Goal: Check status: Check status

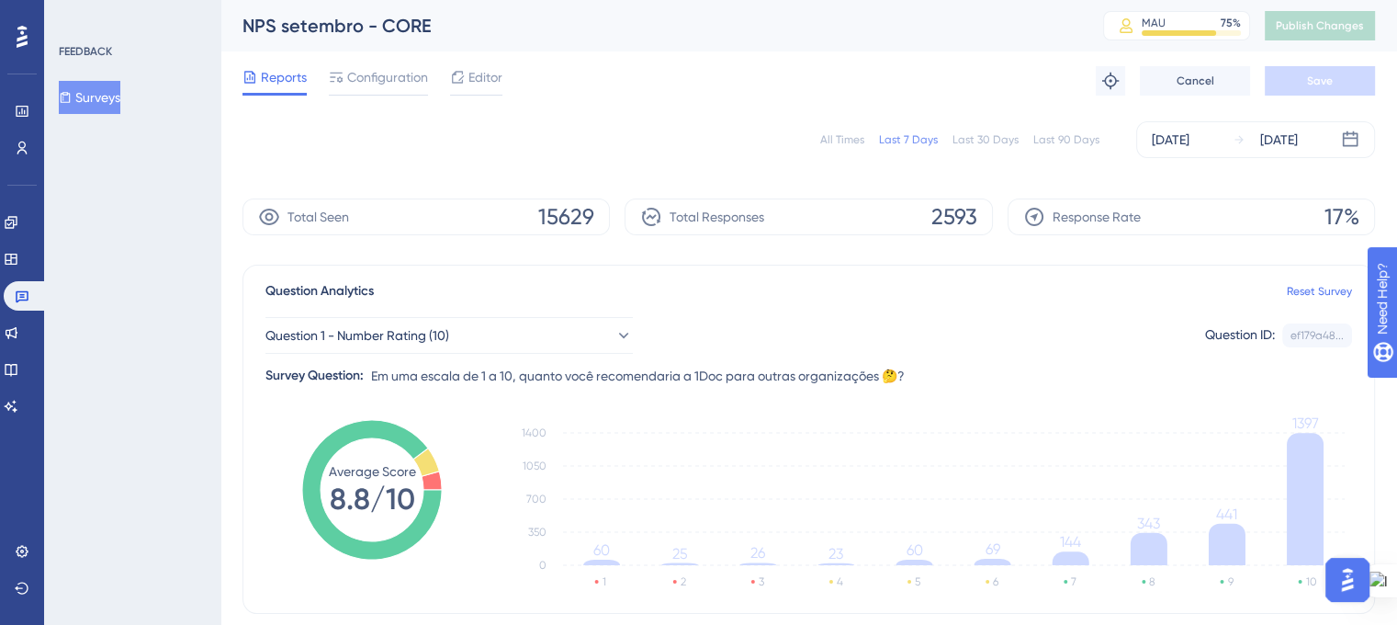
click at [67, 101] on button "Surveys" at bounding box center [90, 97] width 62 height 33
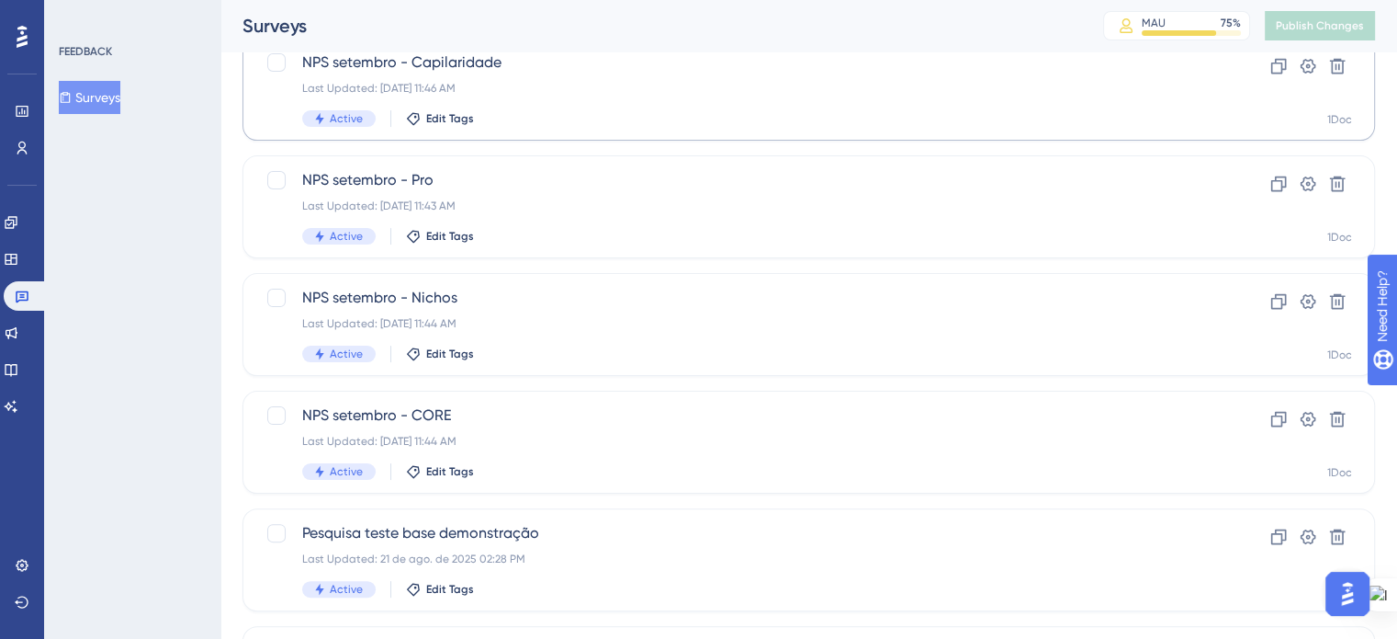
scroll to position [368, 0]
click at [454, 334] on div "NPS setembro - Nichos Last Updated: [DATE] 11:44 AM Active Edit Tags" at bounding box center [735, 323] width 866 height 75
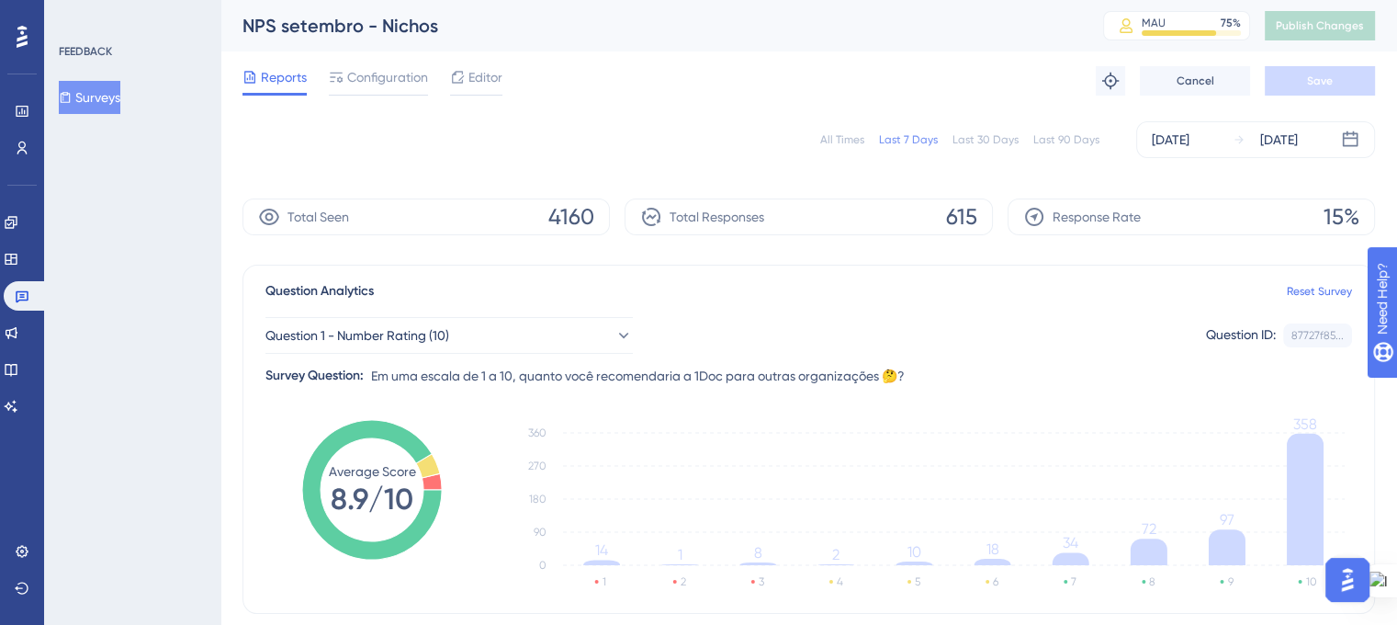
click at [112, 96] on button "Surveys" at bounding box center [90, 97] width 62 height 33
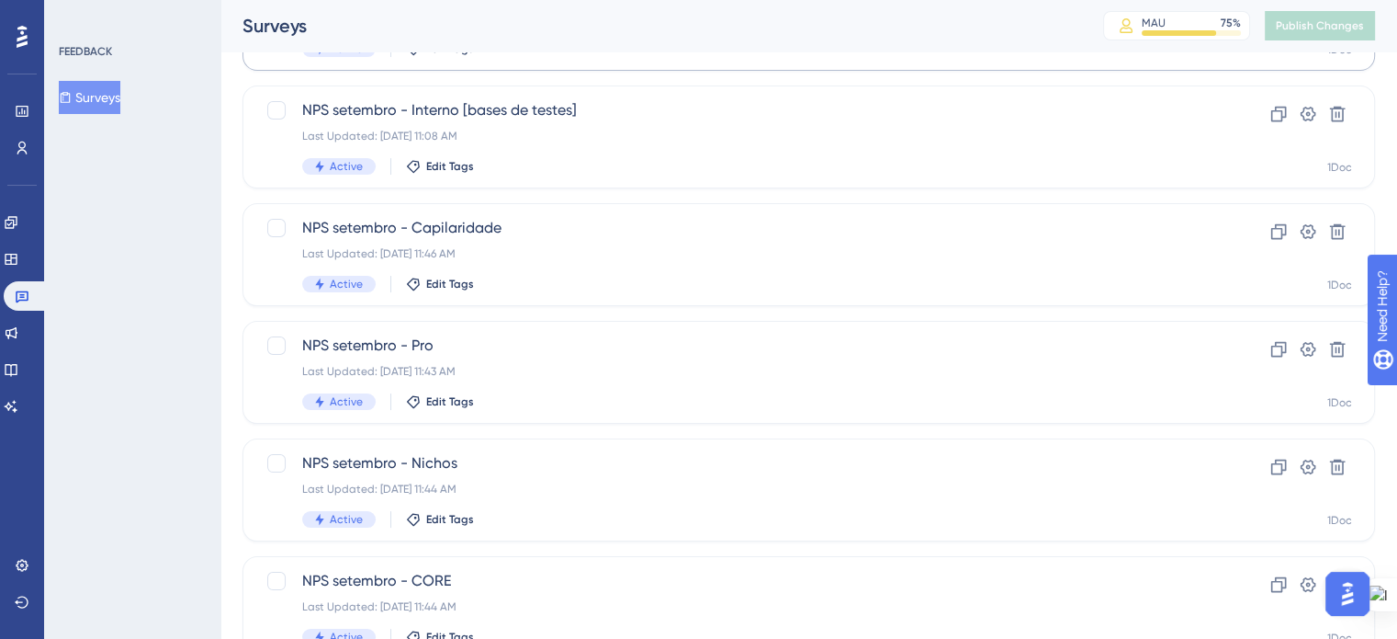
scroll to position [276, 0]
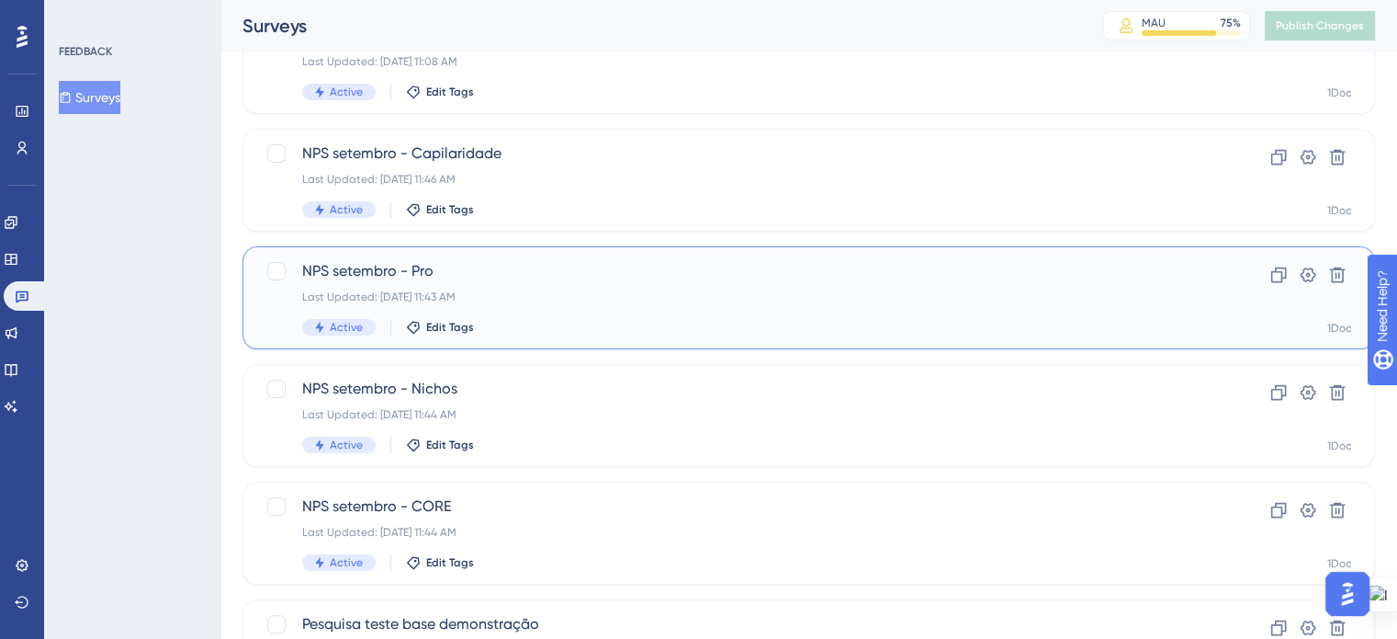
click at [546, 290] on div "Last Updated: [DATE] 11:43 AM" at bounding box center [735, 296] width 866 height 15
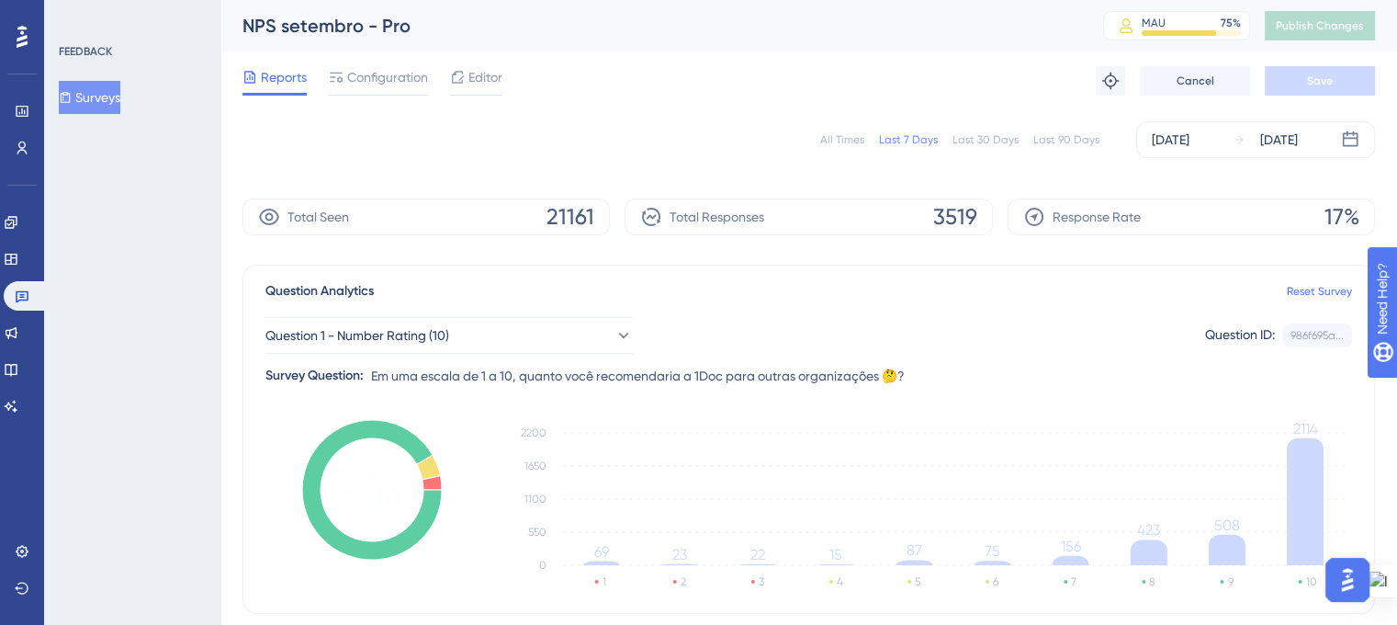
click at [98, 91] on button "Surveys" at bounding box center [90, 97] width 62 height 33
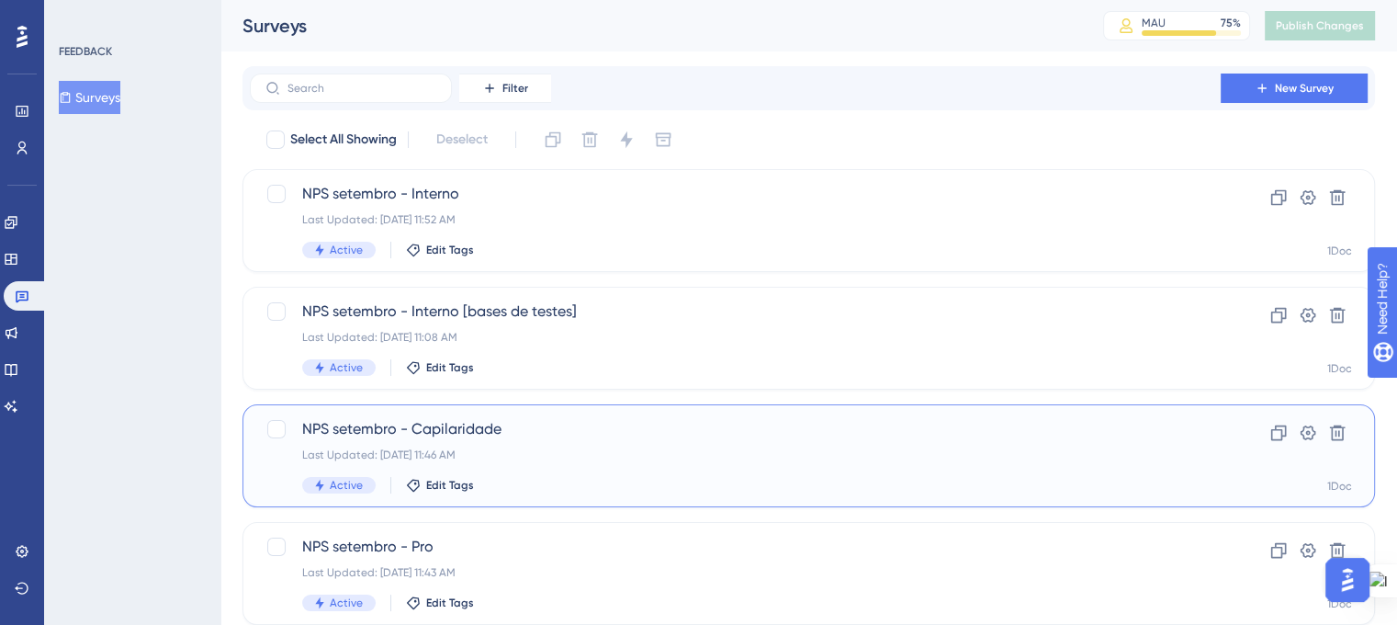
click at [478, 422] on span "NPS setembro - Capilaridade" at bounding box center [735, 429] width 866 height 22
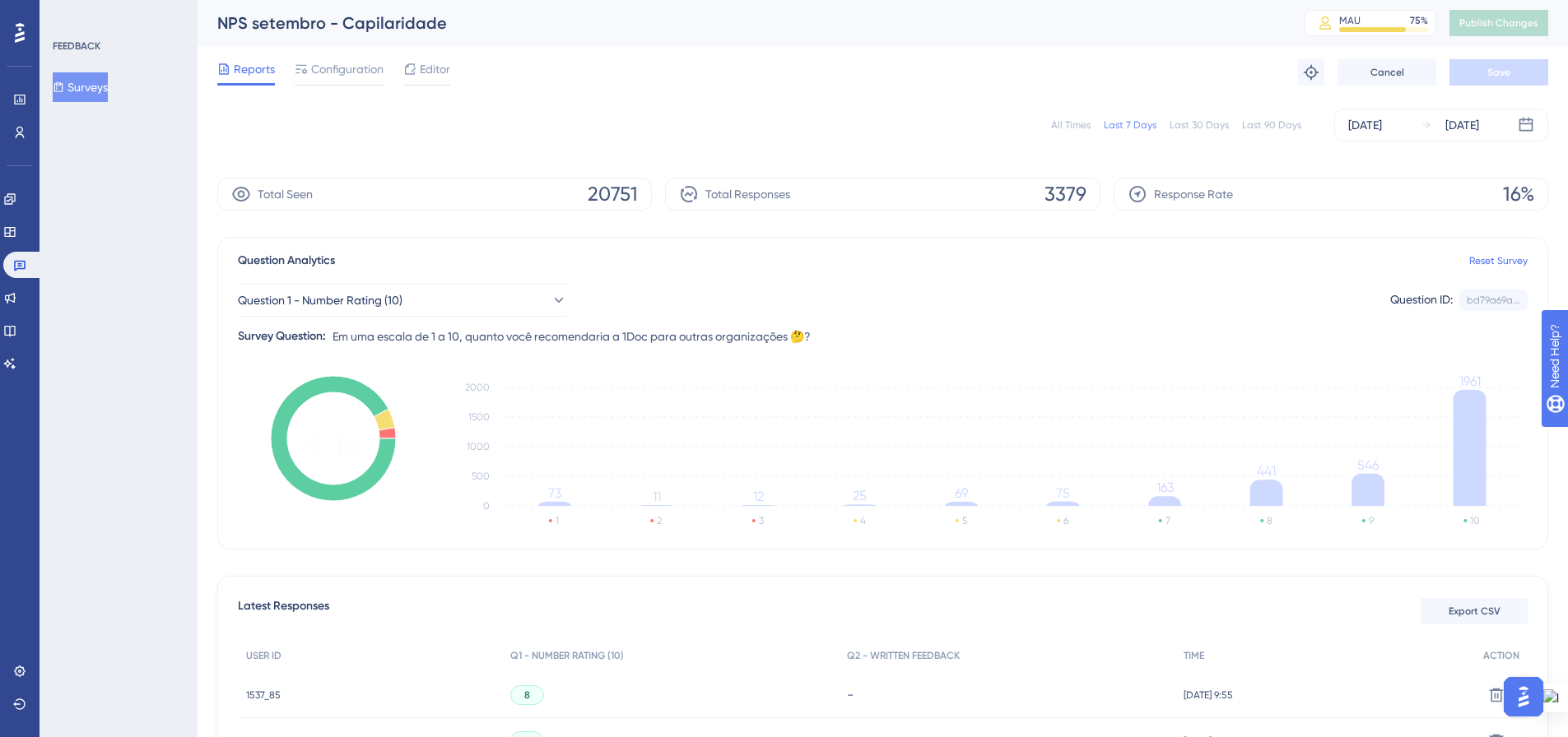
click at [84, 84] on button "Surveys" at bounding box center [81, 87] width 56 height 30
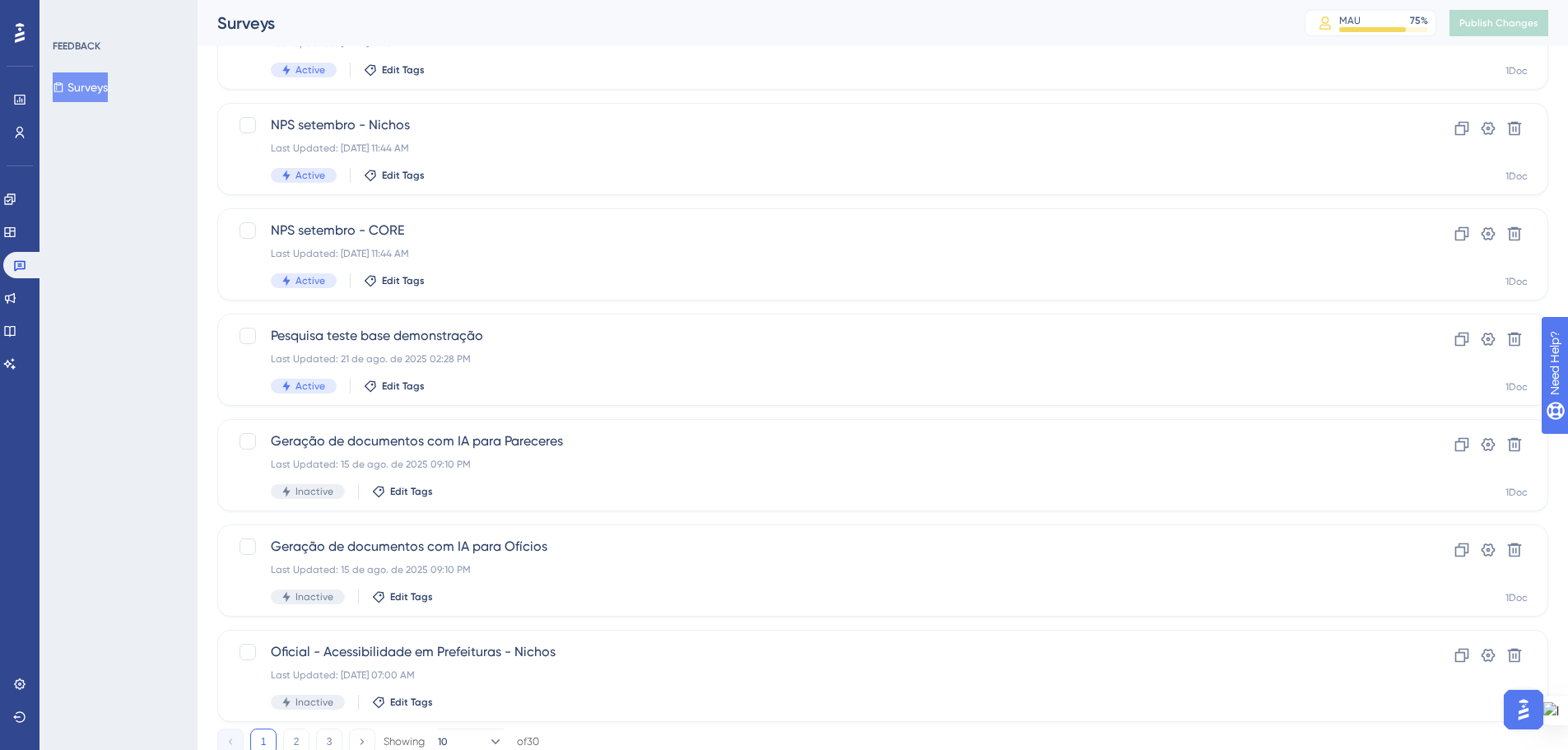
scroll to position [528, 0]
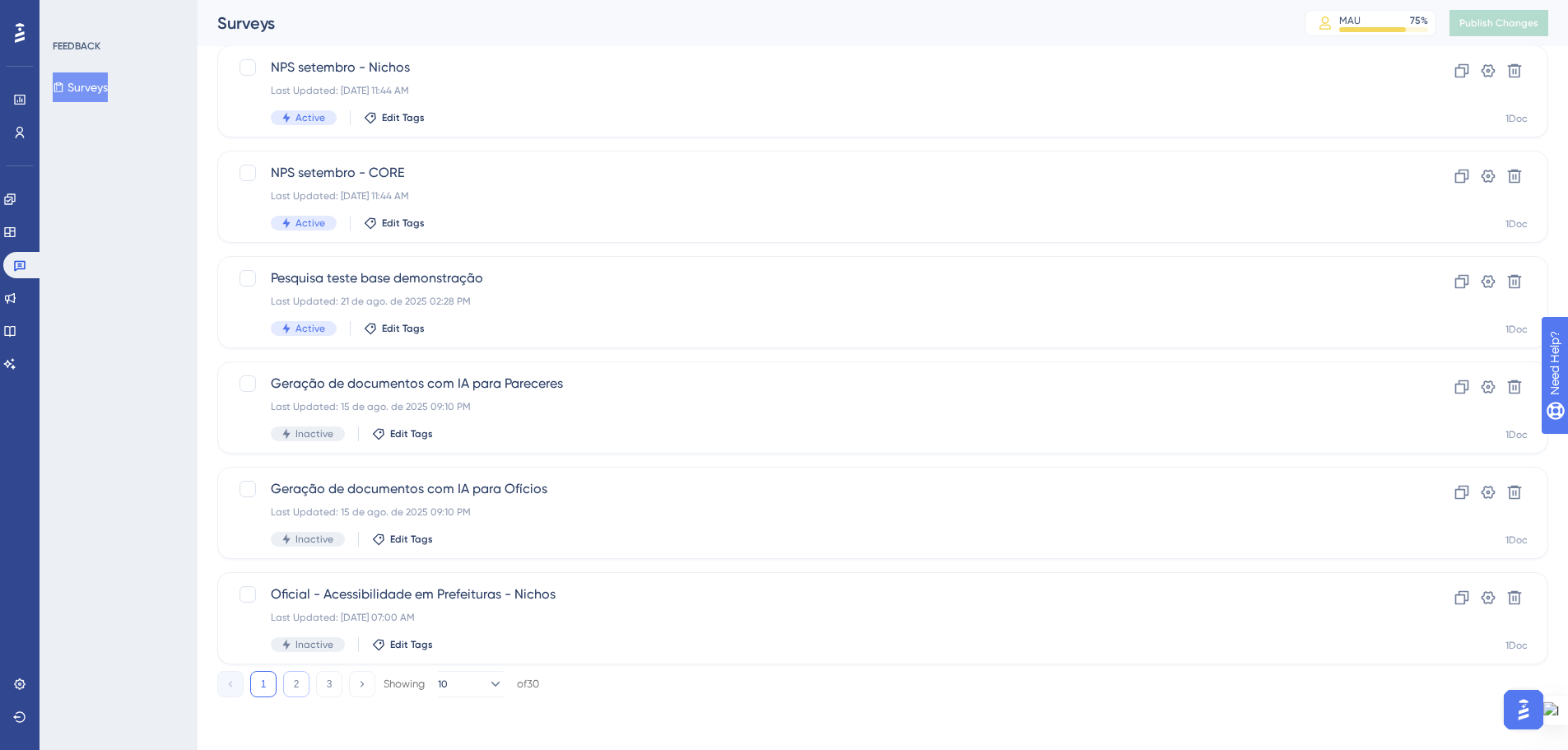
click at [293, 688] on button "2" at bounding box center [296, 684] width 26 height 26
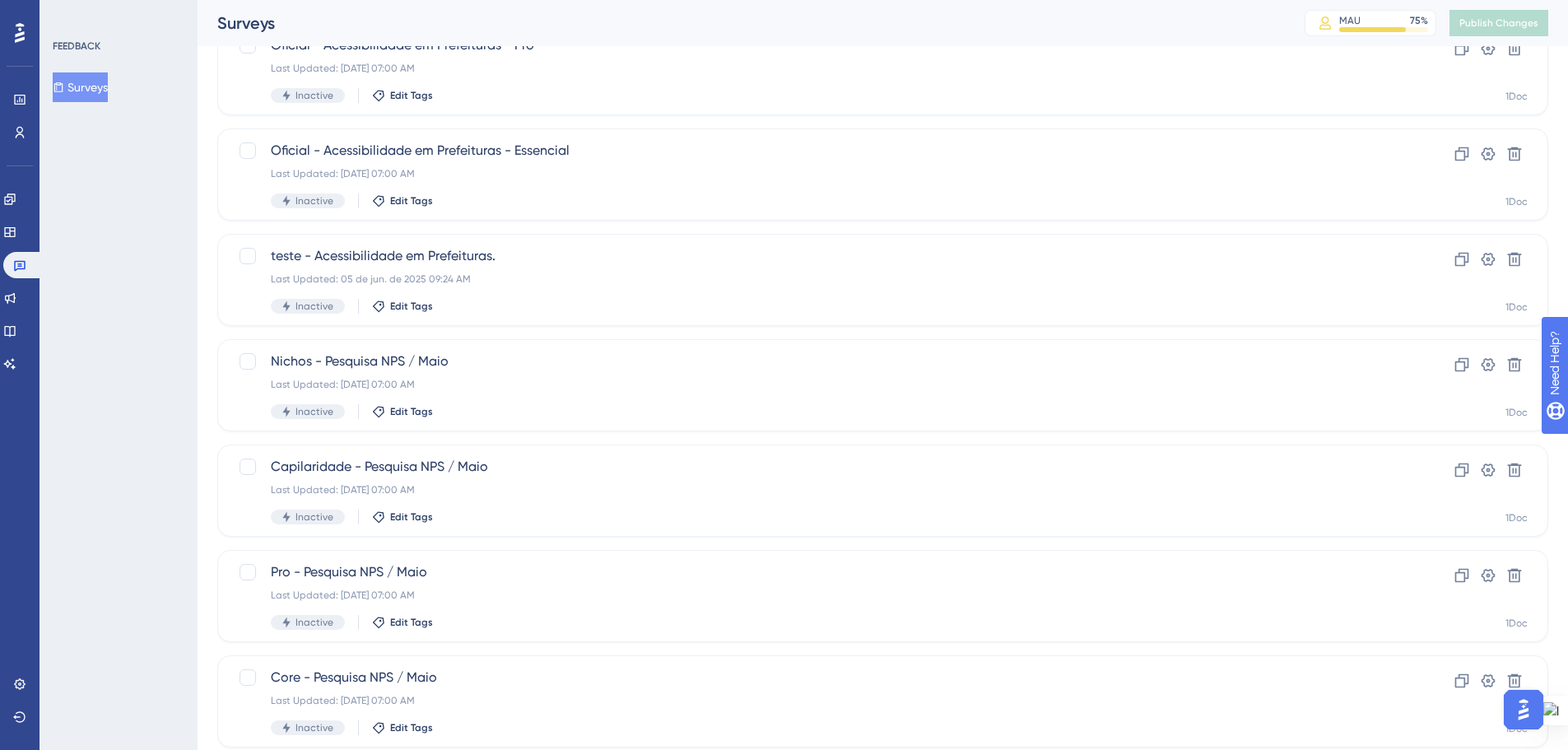
scroll to position [280, 0]
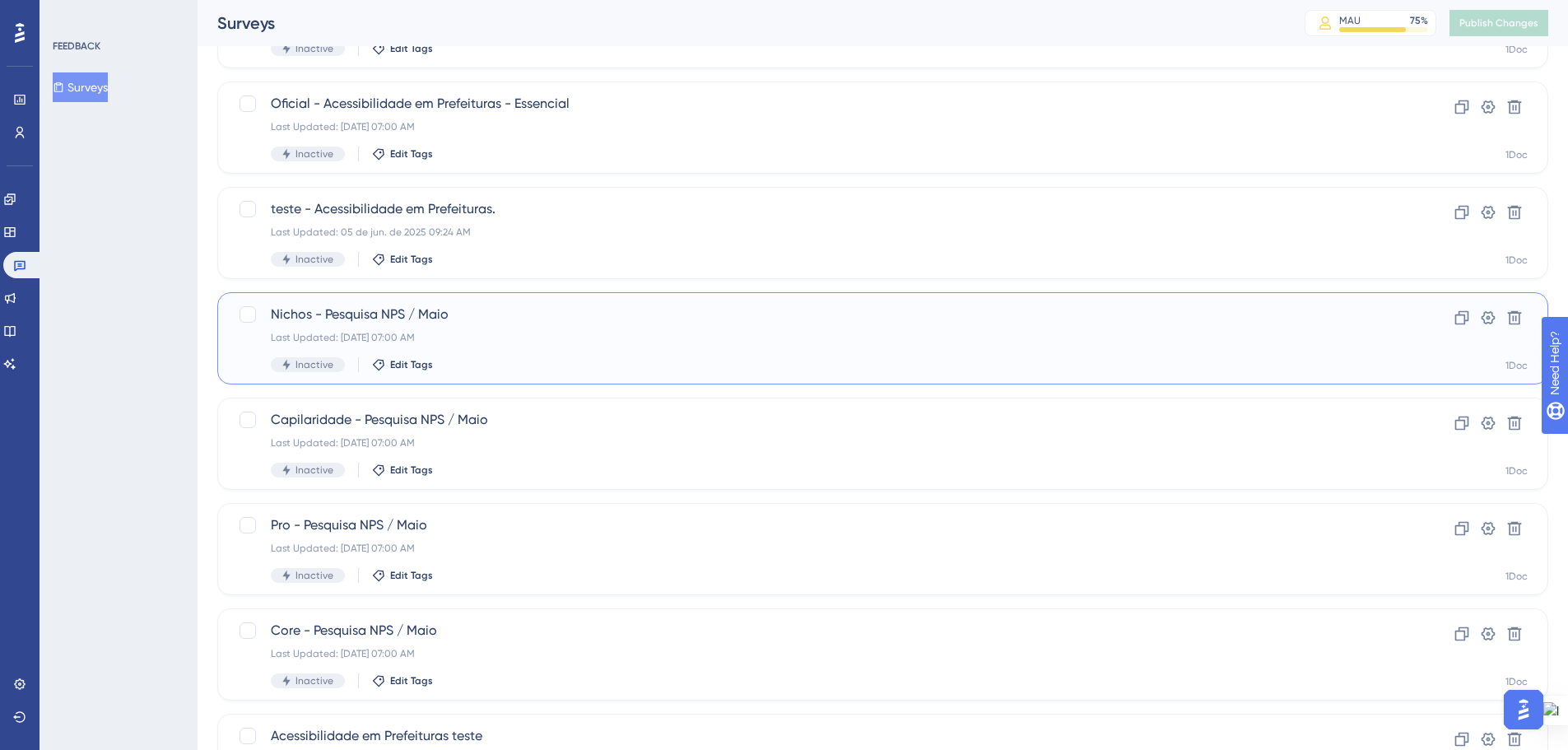
click at [493, 339] on div "Last Updated: [DATE] 07:00 AM" at bounding box center [816, 337] width 1092 height 13
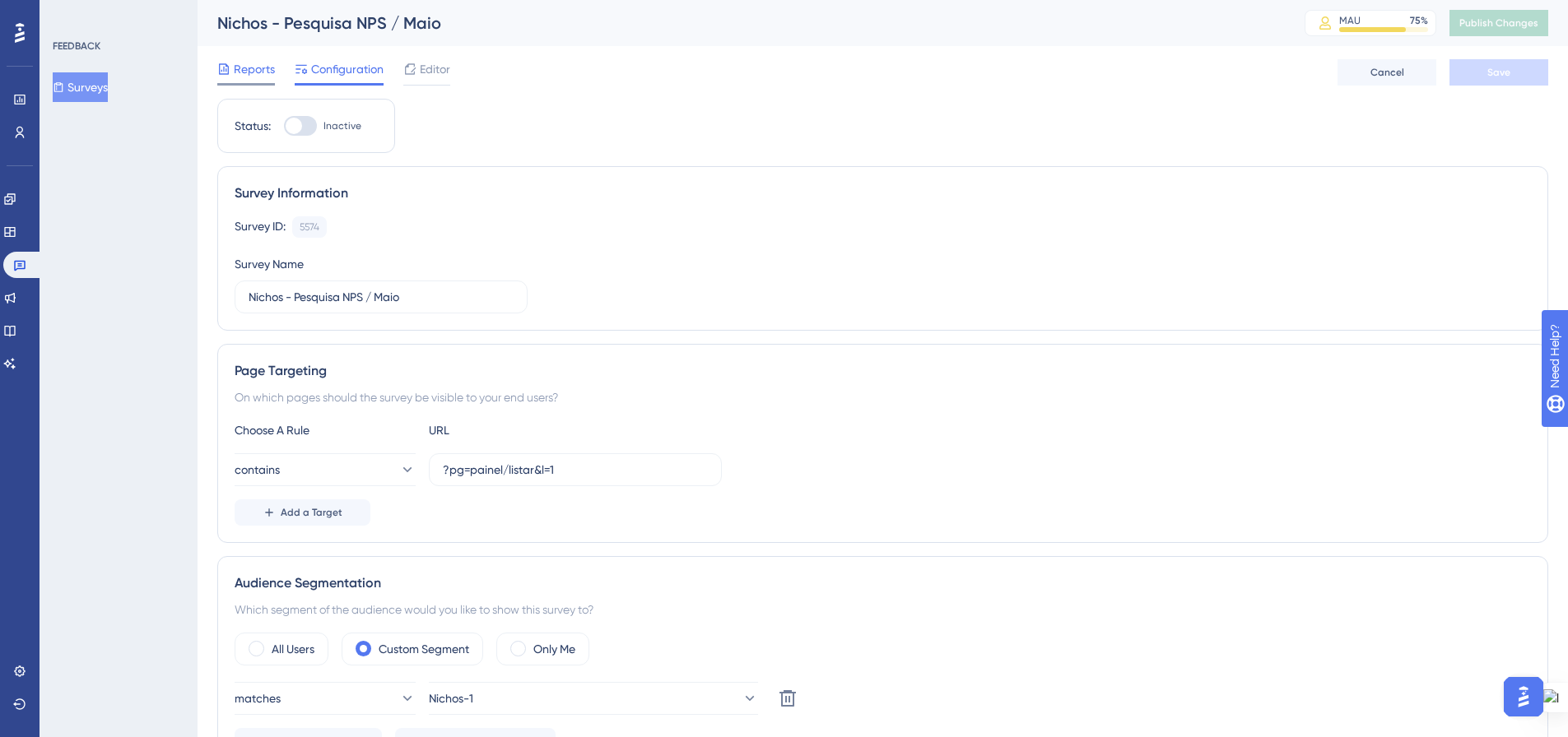
click at [242, 77] on span "Reports" at bounding box center [254, 69] width 41 height 20
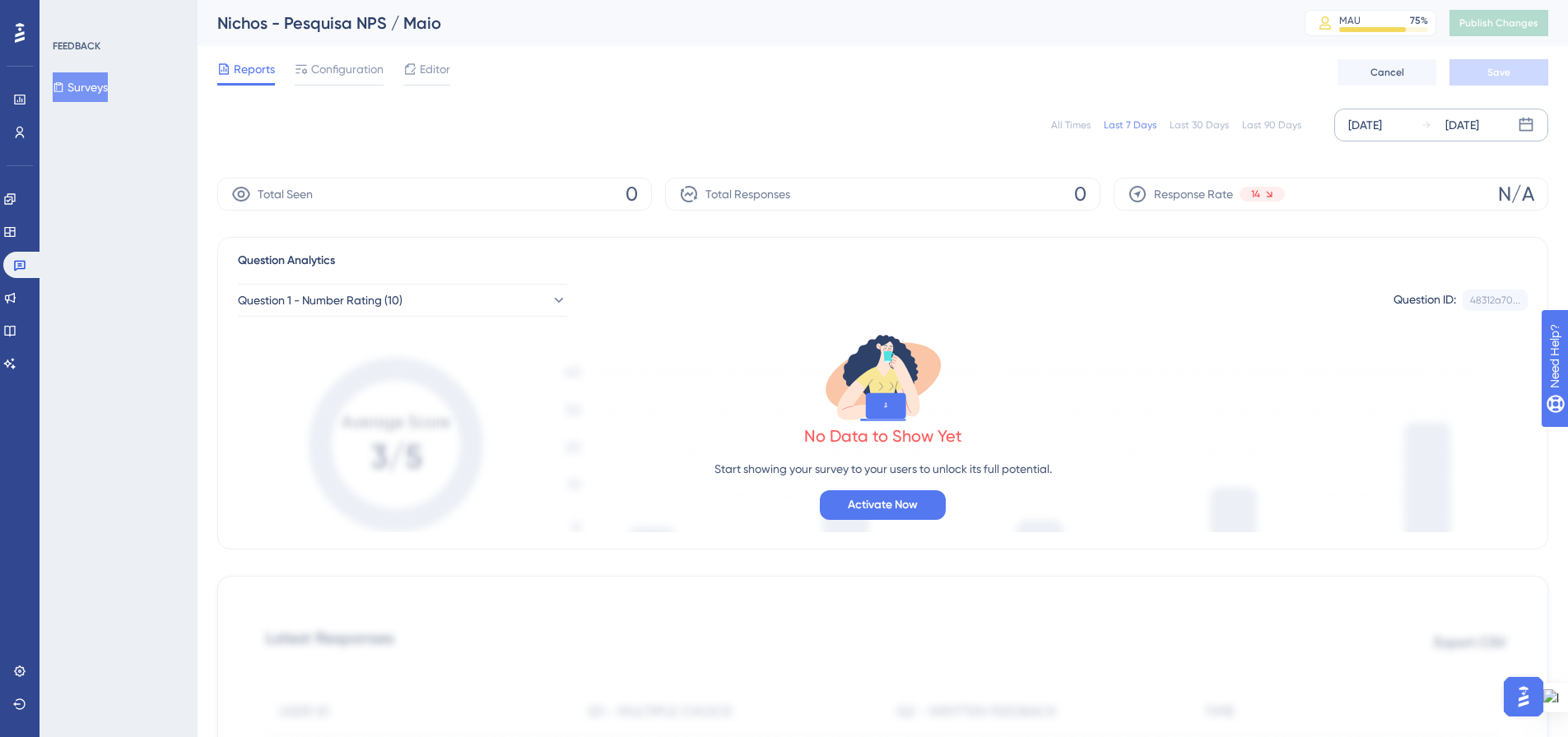
click at [1383, 126] on div "[DATE]" at bounding box center [1366, 125] width 34 height 20
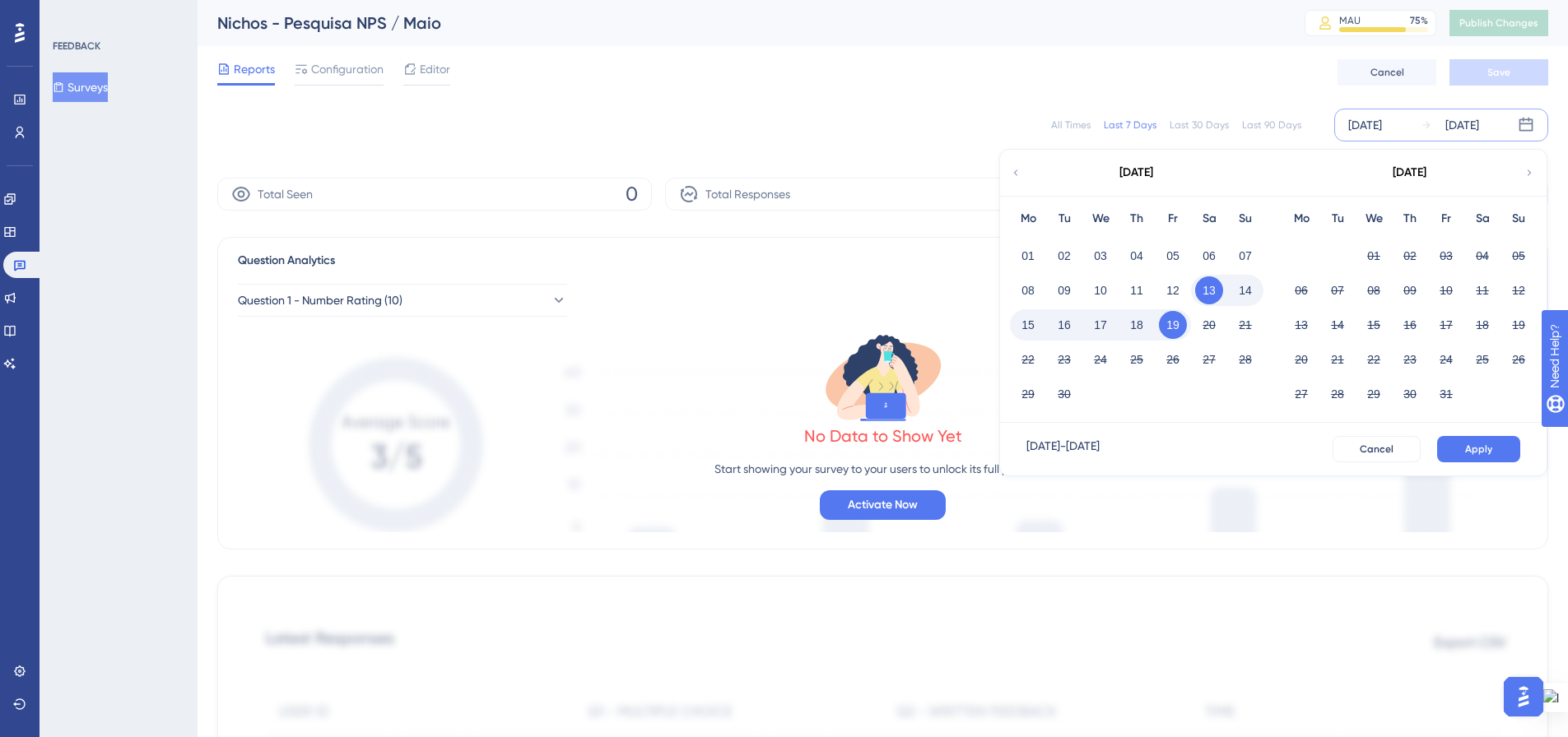
click at [1018, 174] on icon at bounding box center [1015, 173] width 12 height 15
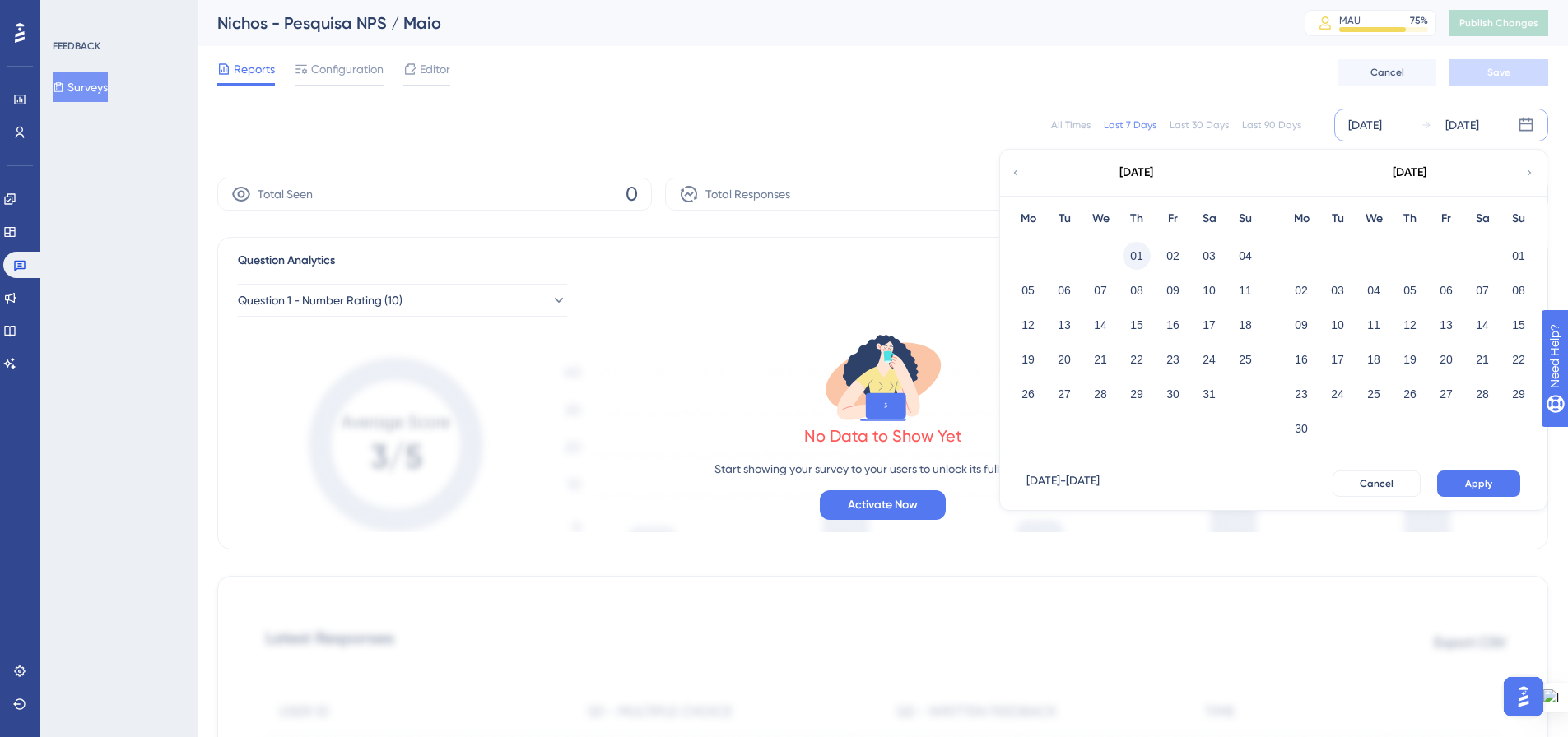
click at [1131, 257] on button "01" at bounding box center [1136, 255] width 28 height 28
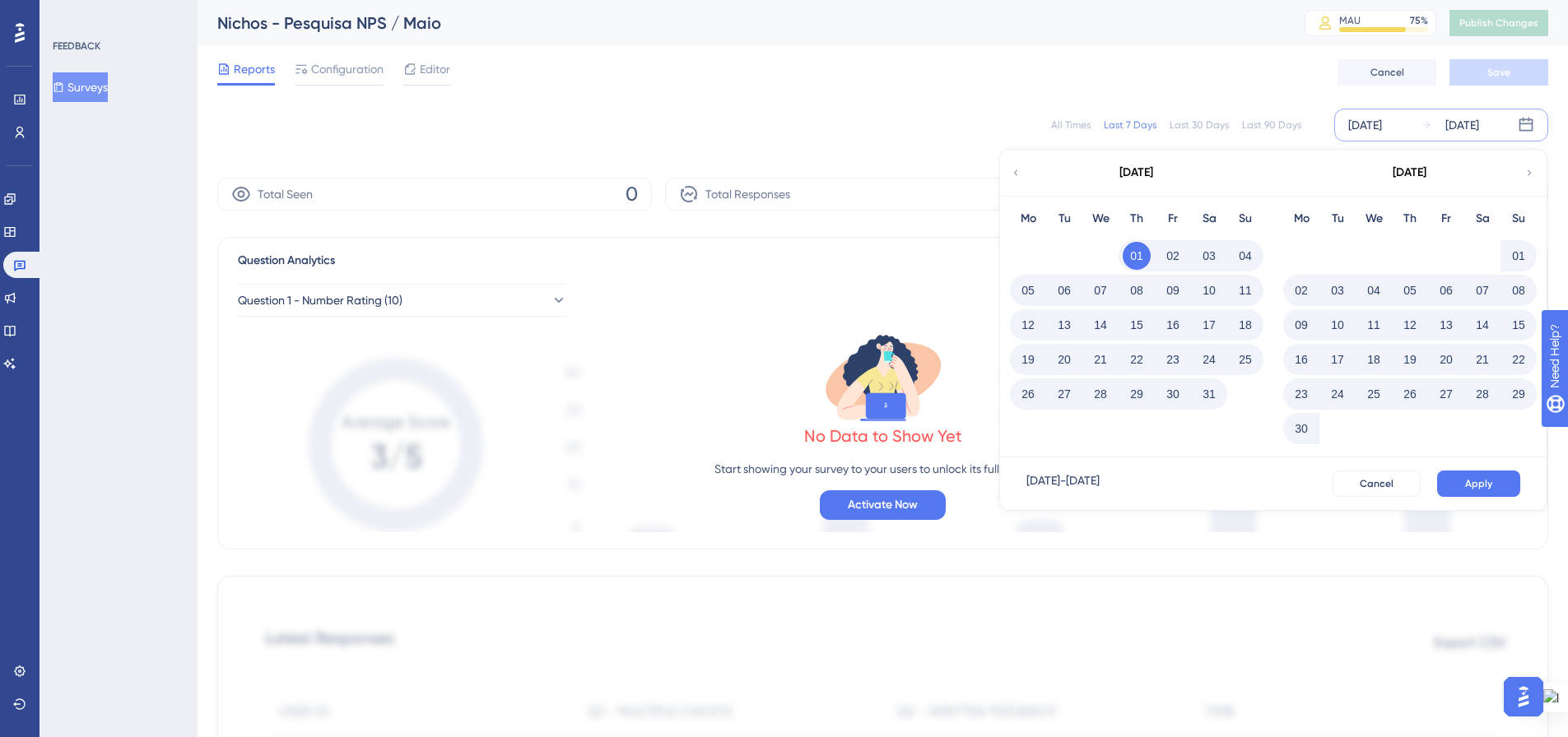
click at [1216, 391] on button "31" at bounding box center [1209, 393] width 28 height 28
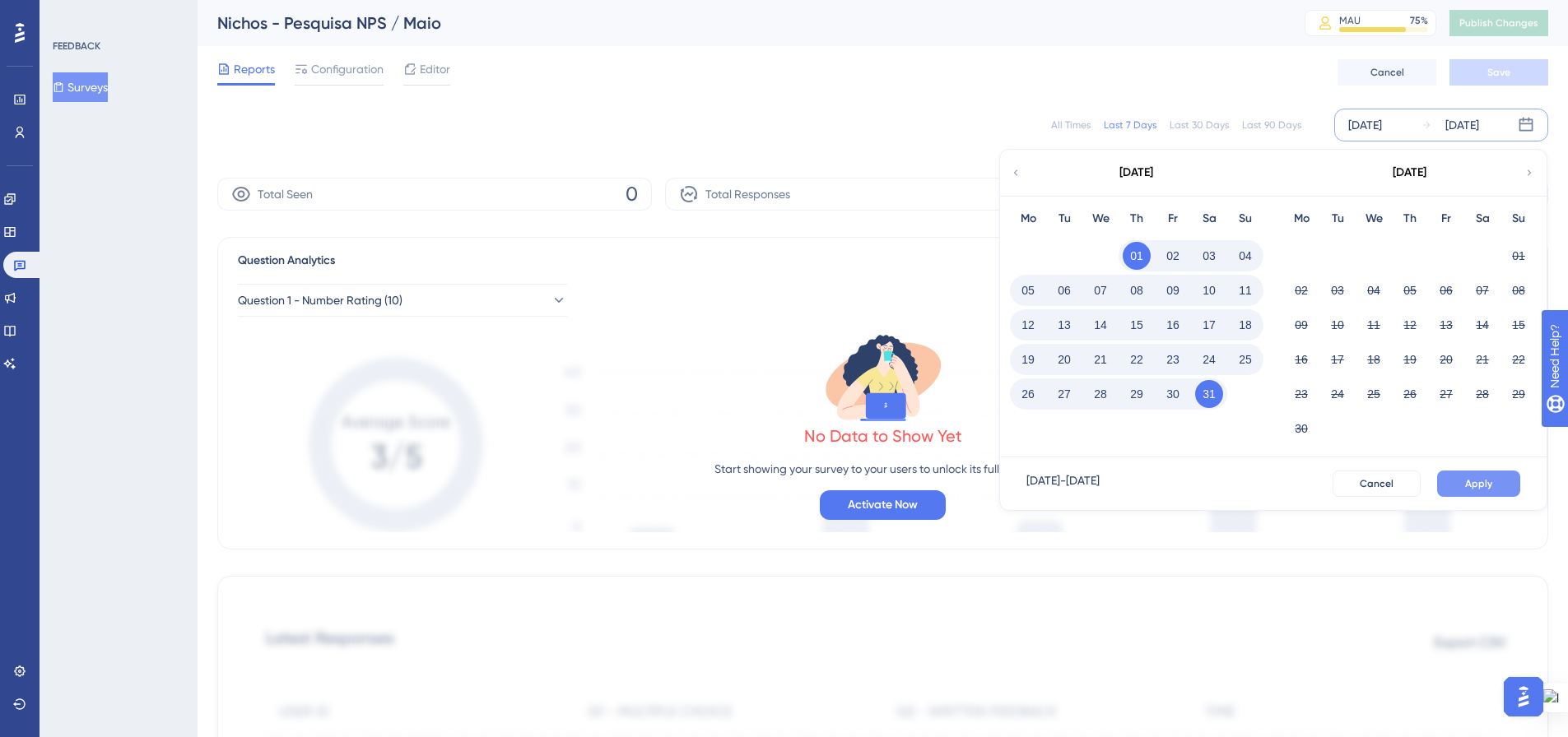
click at [1454, 483] on button "Apply" at bounding box center [1478, 484] width 83 height 26
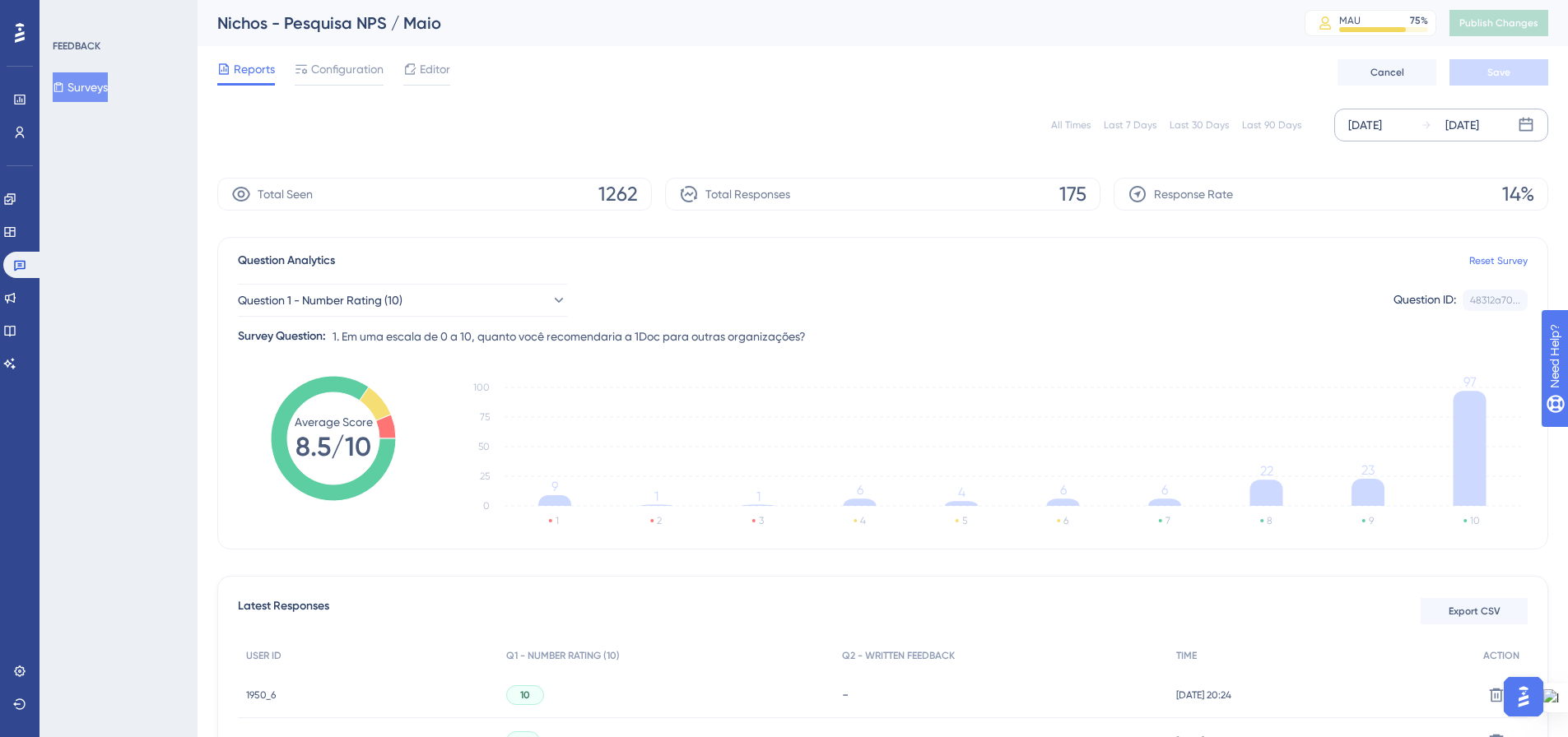
click at [1525, 130] on icon at bounding box center [1527, 124] width 14 height 14
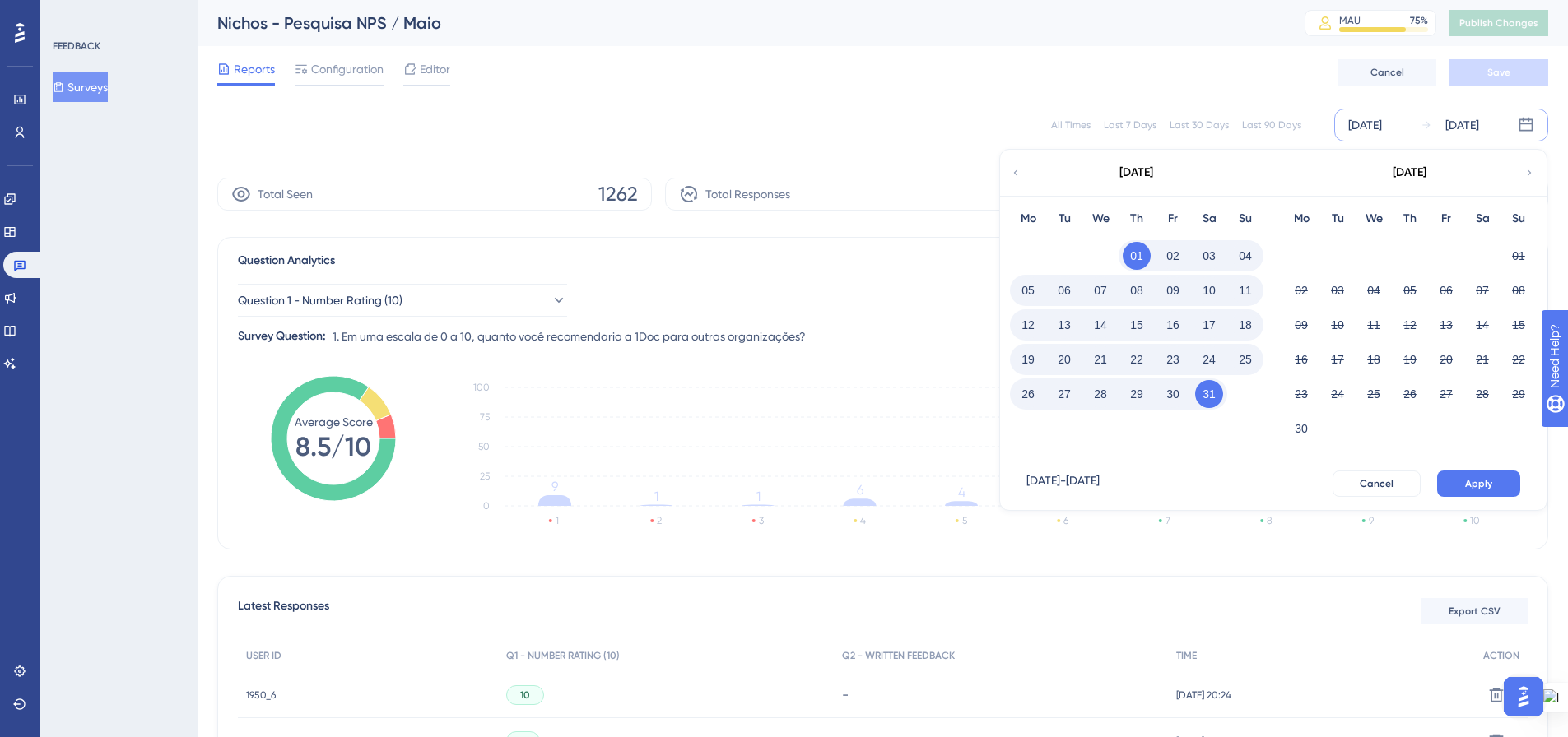
click at [1286, 91] on div "Reports Configuration Editor Cancel Save" at bounding box center [883, 72] width 1331 height 53
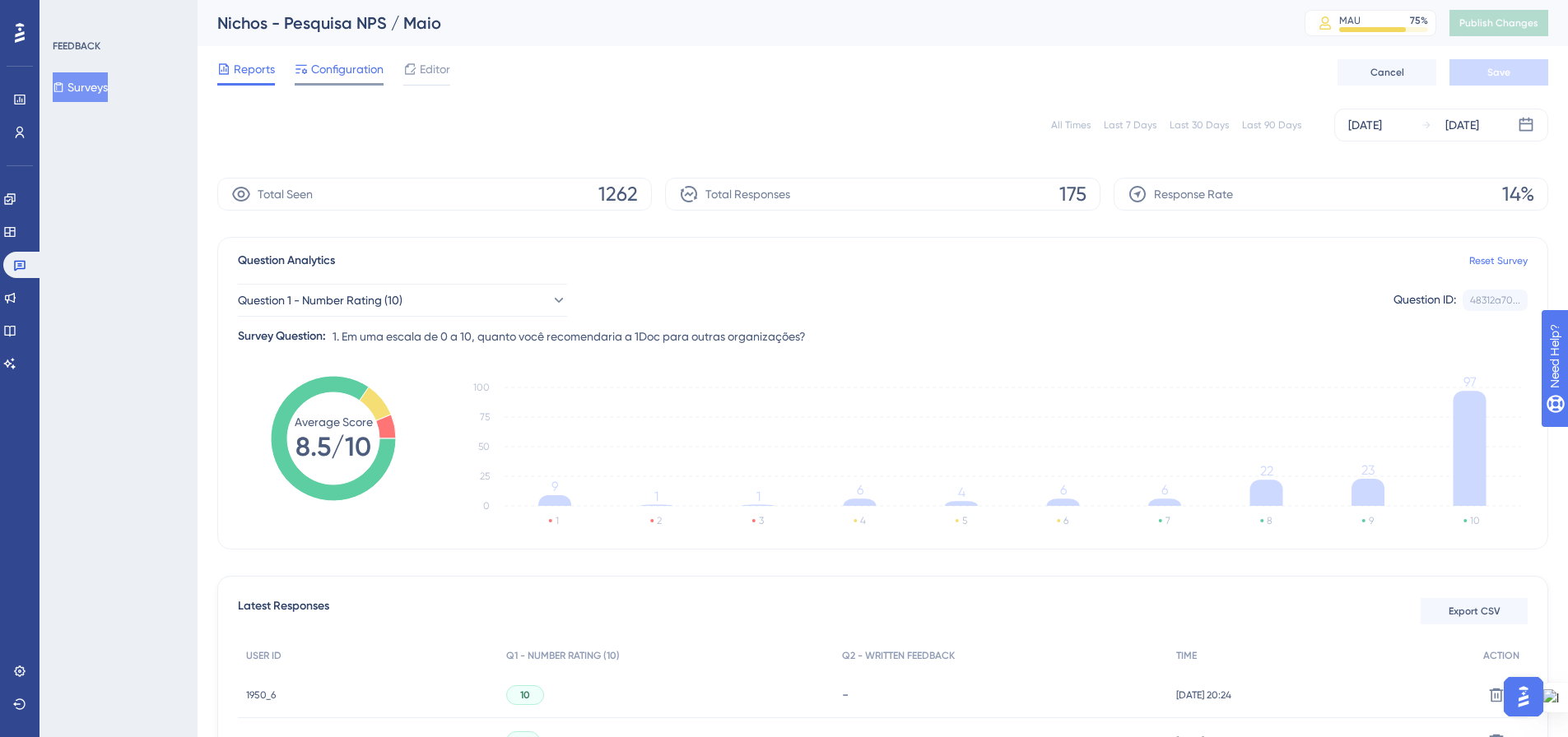
click at [340, 76] on span "Configuration" at bounding box center [347, 69] width 73 height 20
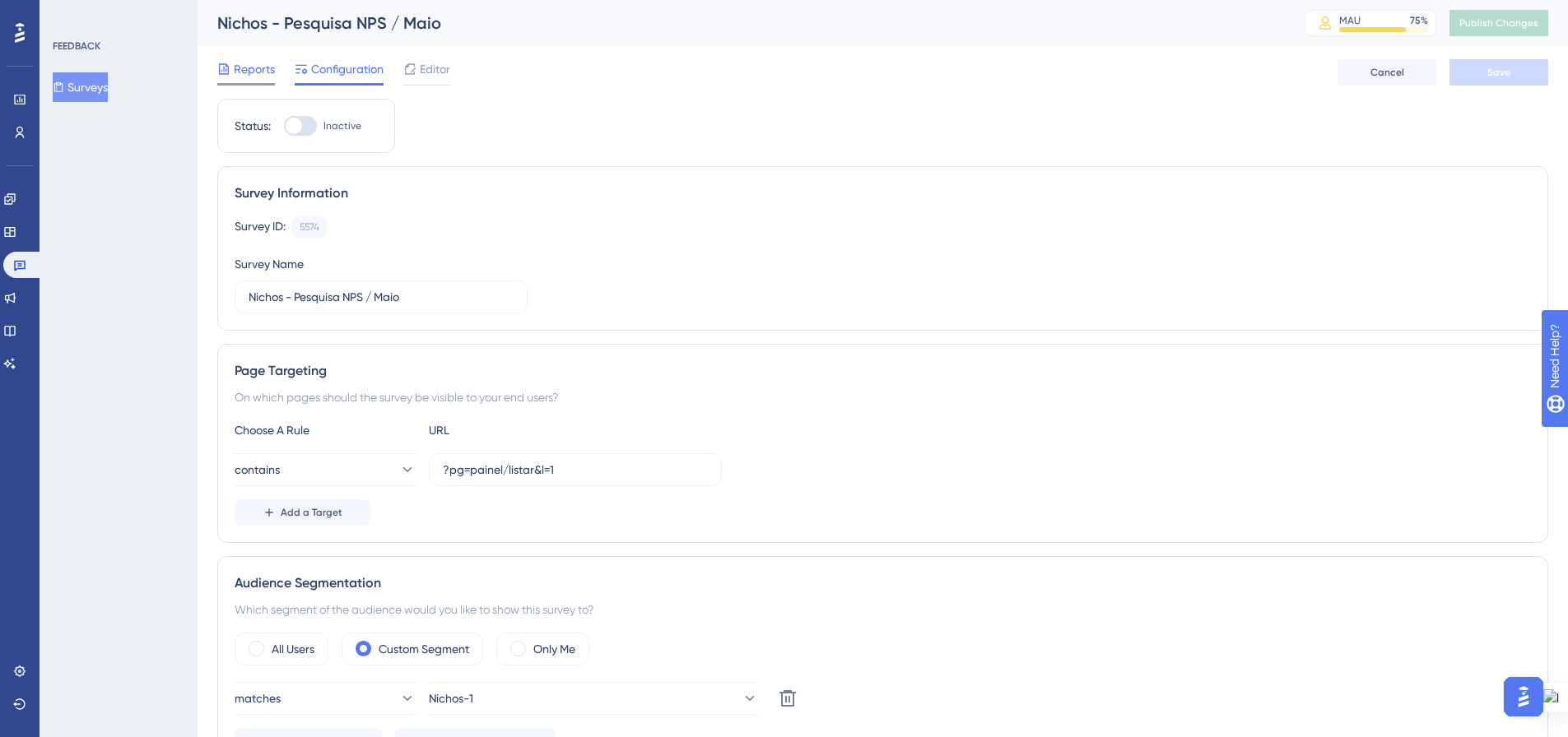
click at [247, 72] on span "Reports" at bounding box center [254, 69] width 41 height 20
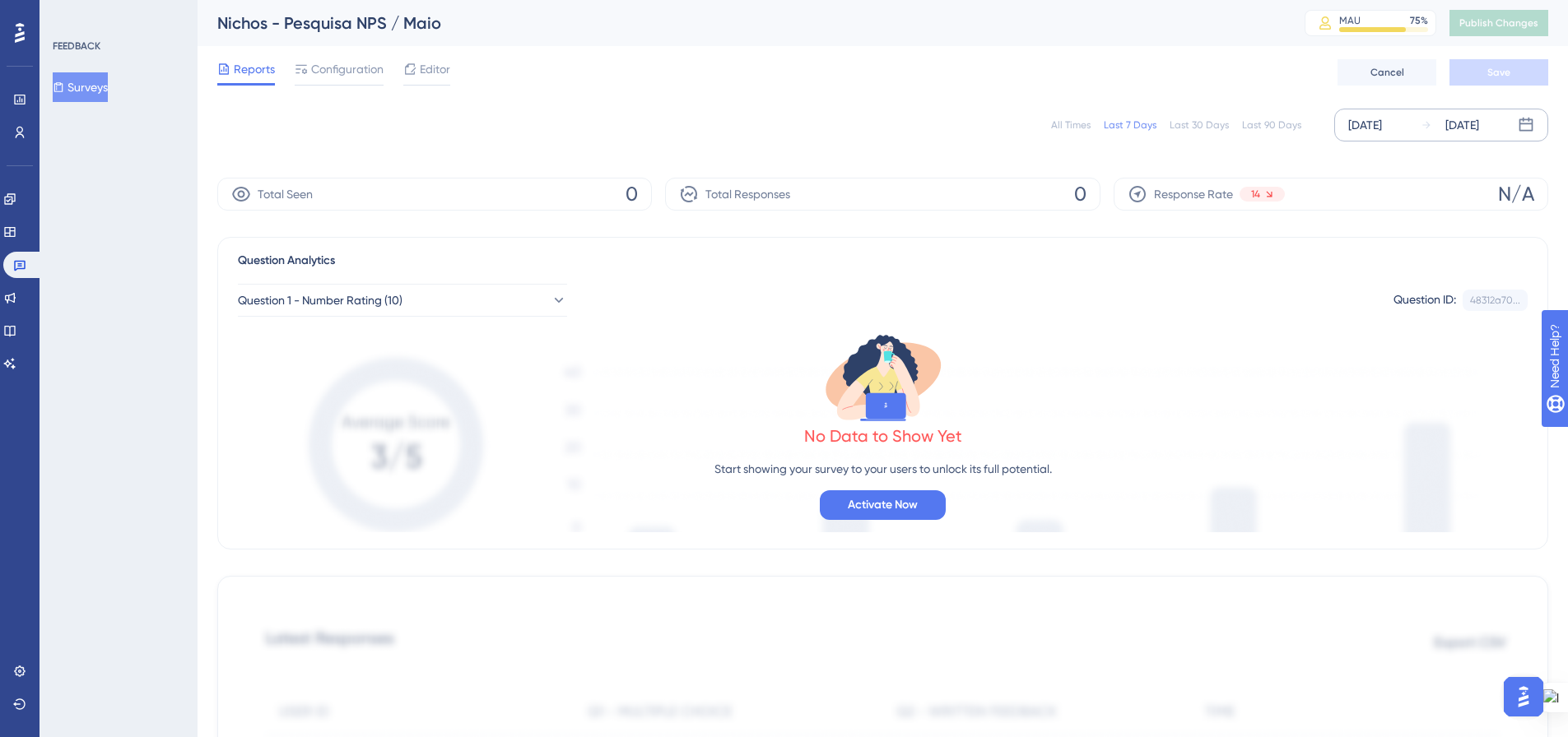
click at [1383, 121] on div "[DATE]" at bounding box center [1366, 125] width 34 height 20
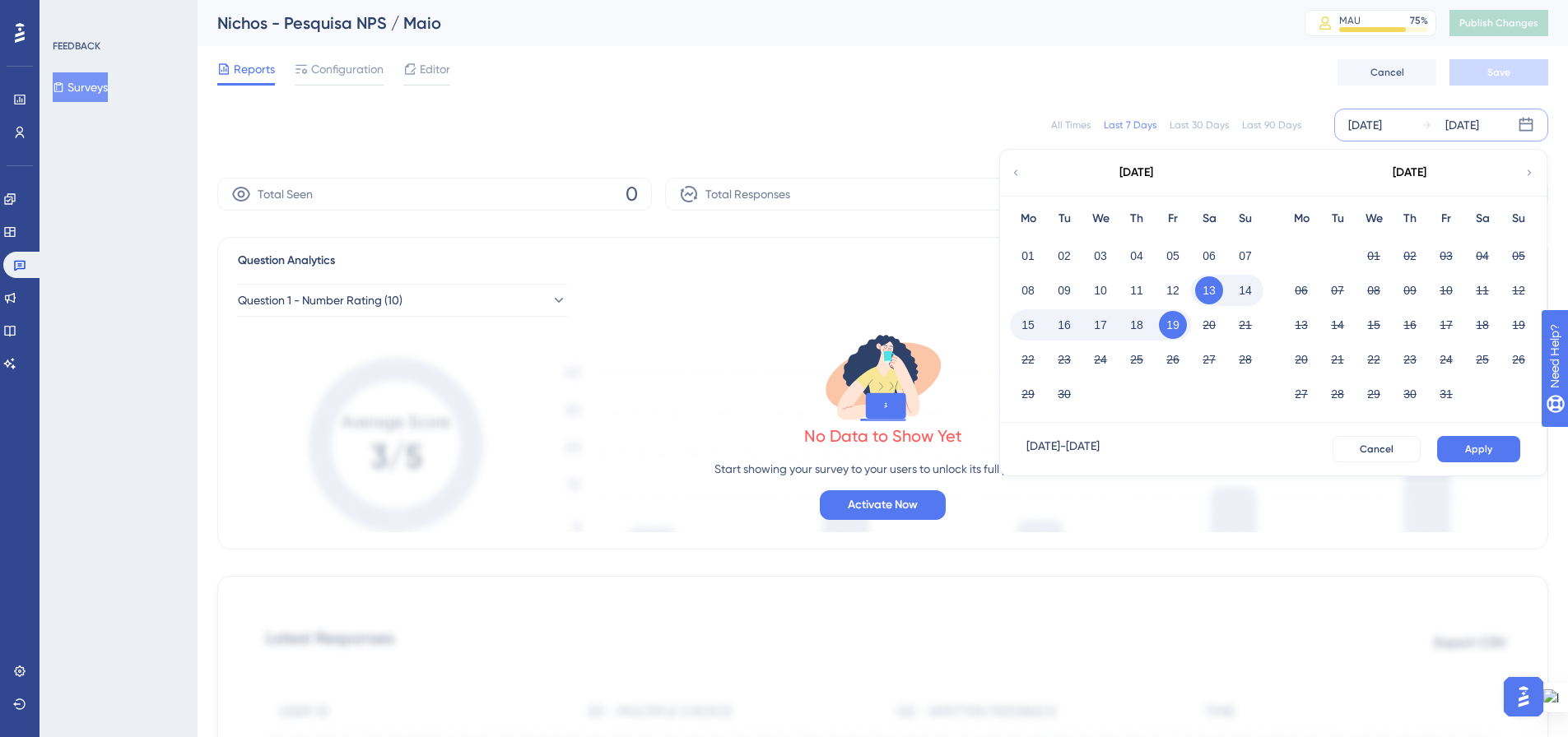
click at [1028, 173] on div "[DATE]" at bounding box center [1135, 172] width 271 height 46
click at [1027, 174] on div "[DATE]" at bounding box center [1135, 172] width 271 height 46
click at [1012, 173] on icon at bounding box center [1015, 173] width 12 height 15
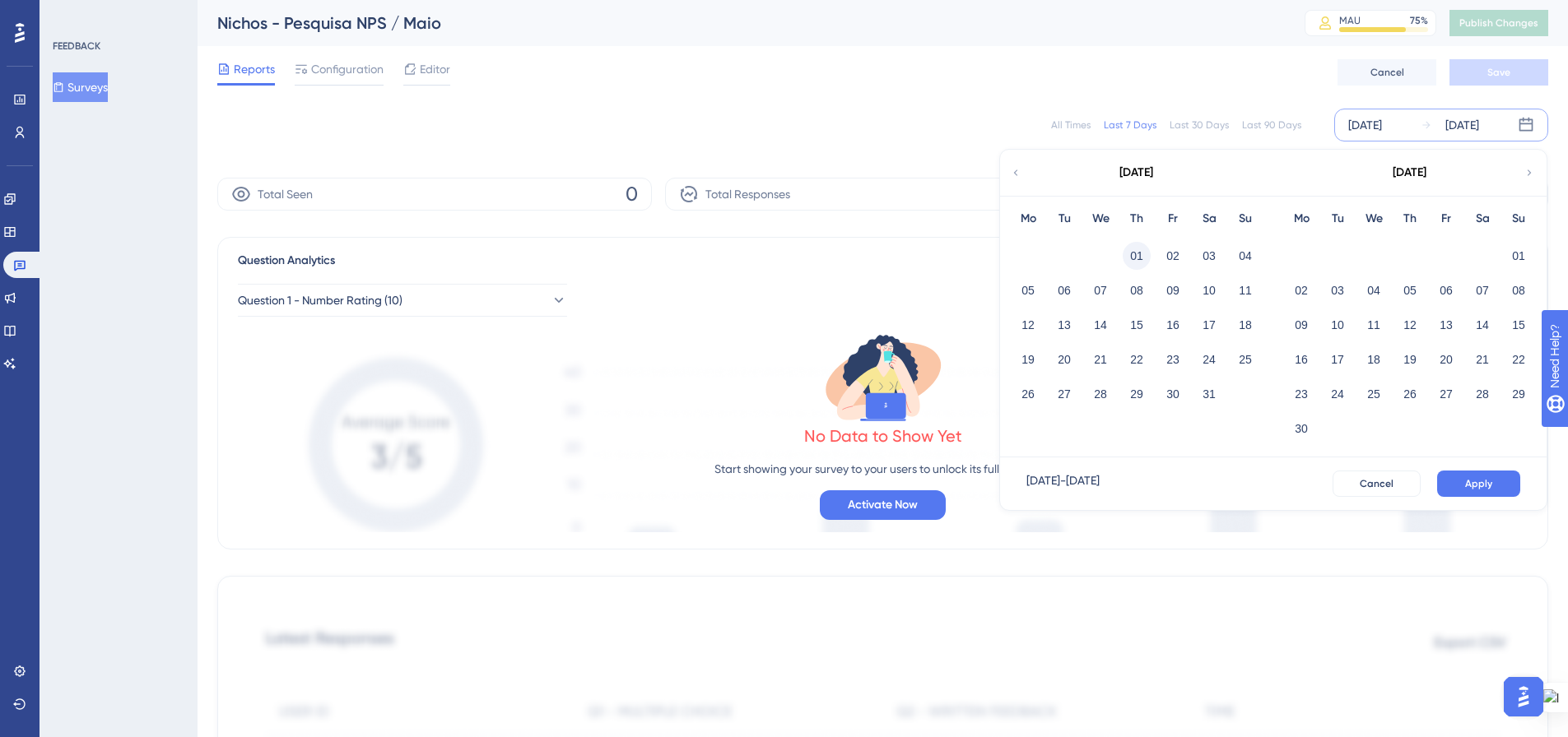
click at [1130, 255] on button "01" at bounding box center [1136, 255] width 28 height 28
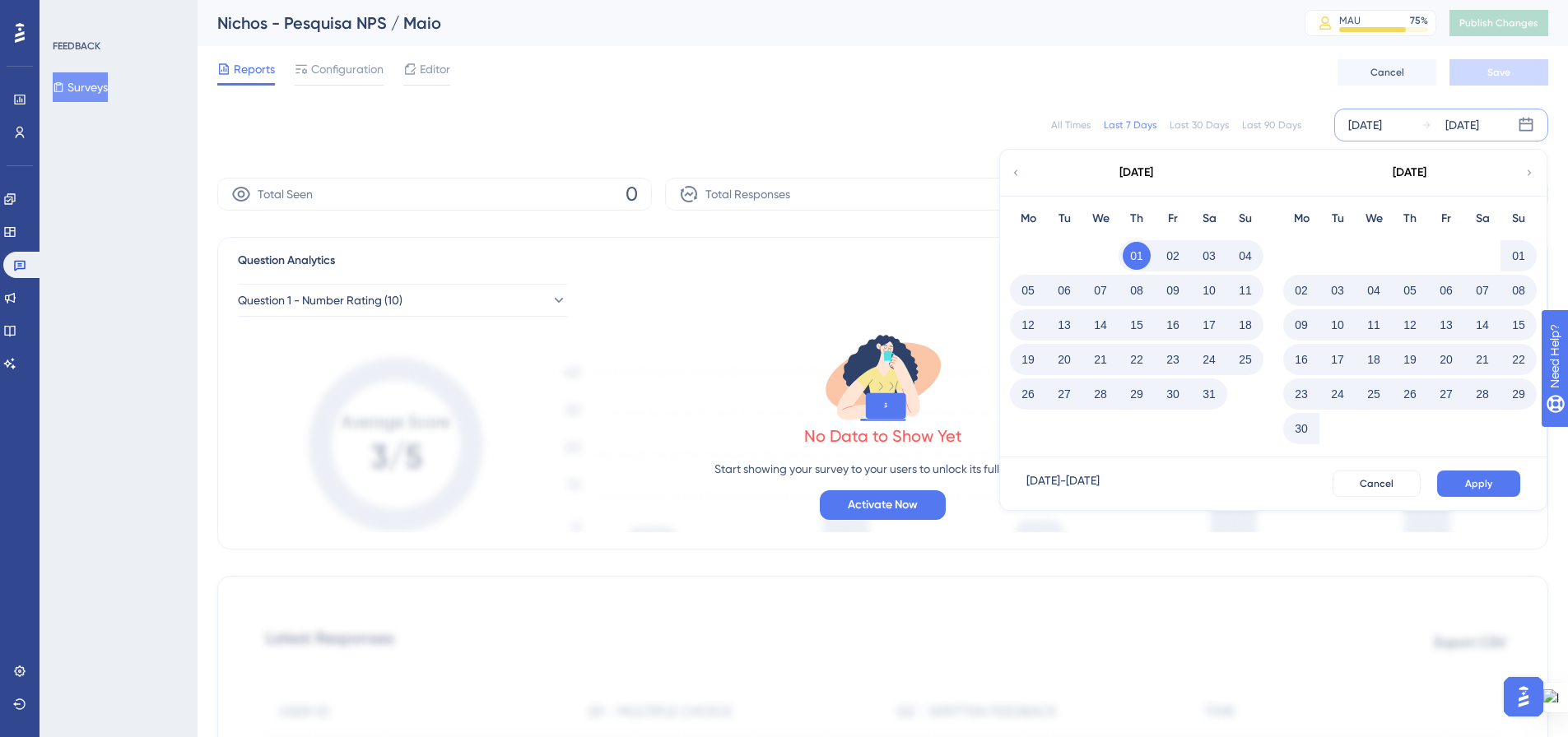
click at [1206, 390] on button "31" at bounding box center [1209, 393] width 28 height 28
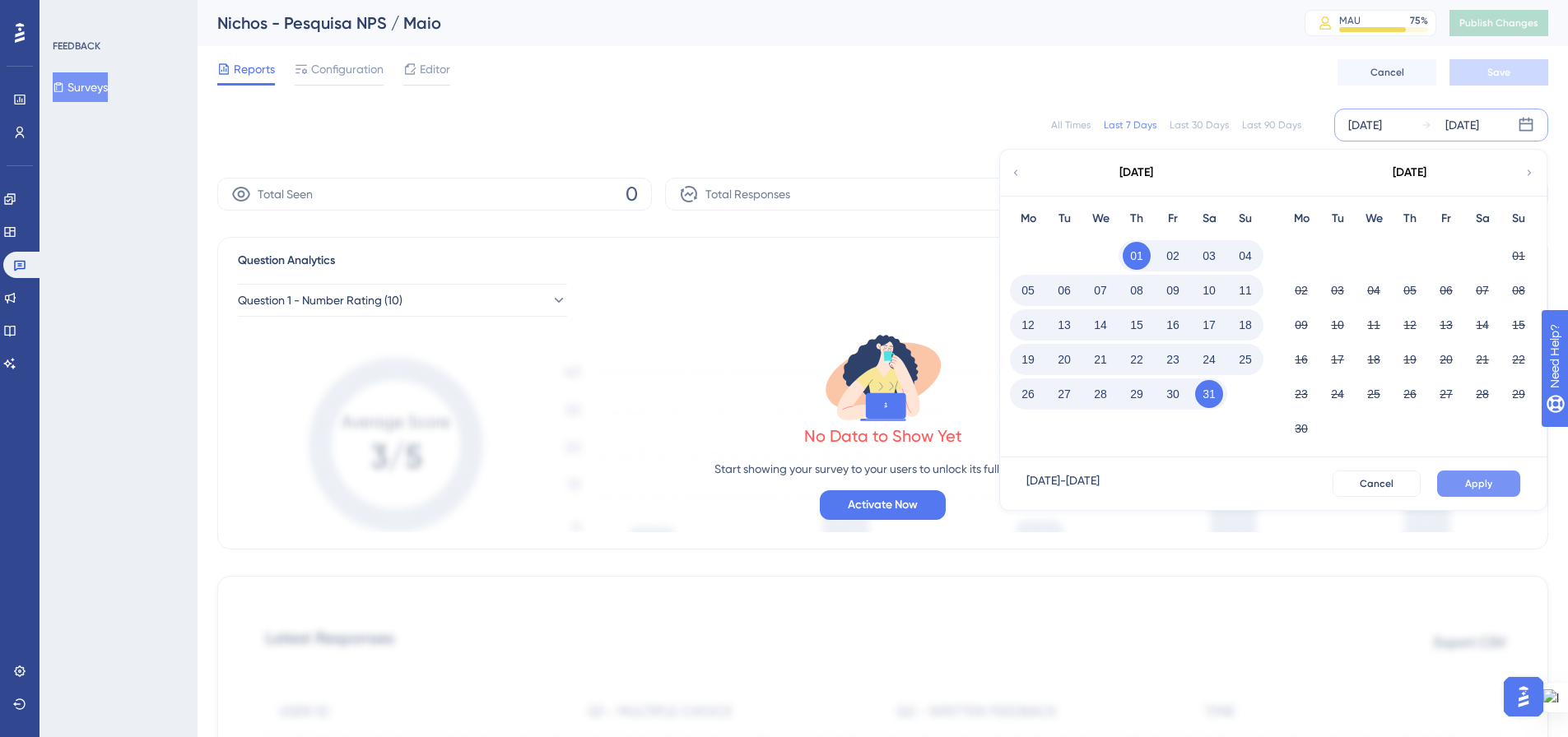
click at [1474, 491] on button "Apply" at bounding box center [1478, 484] width 83 height 26
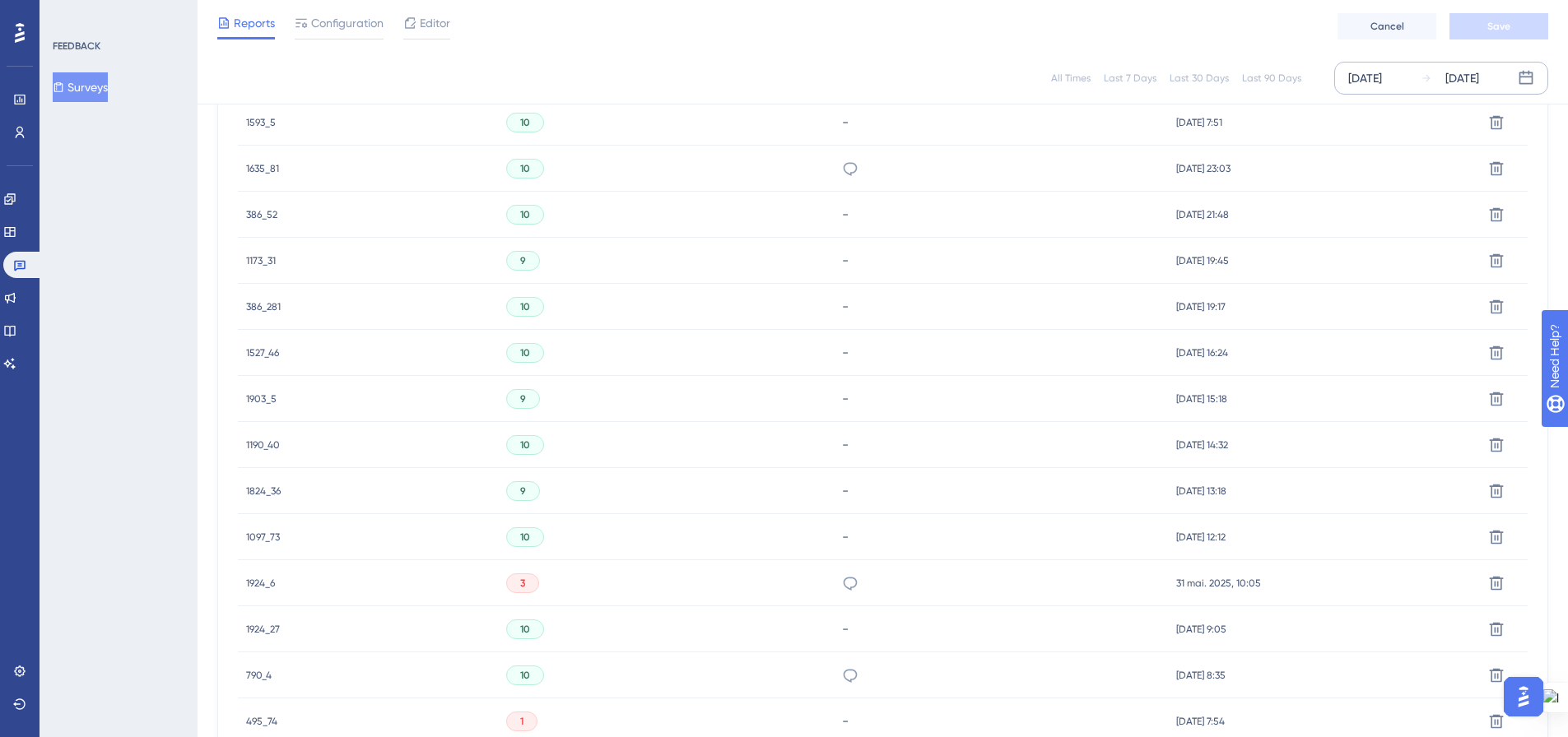
scroll to position [1008, 0]
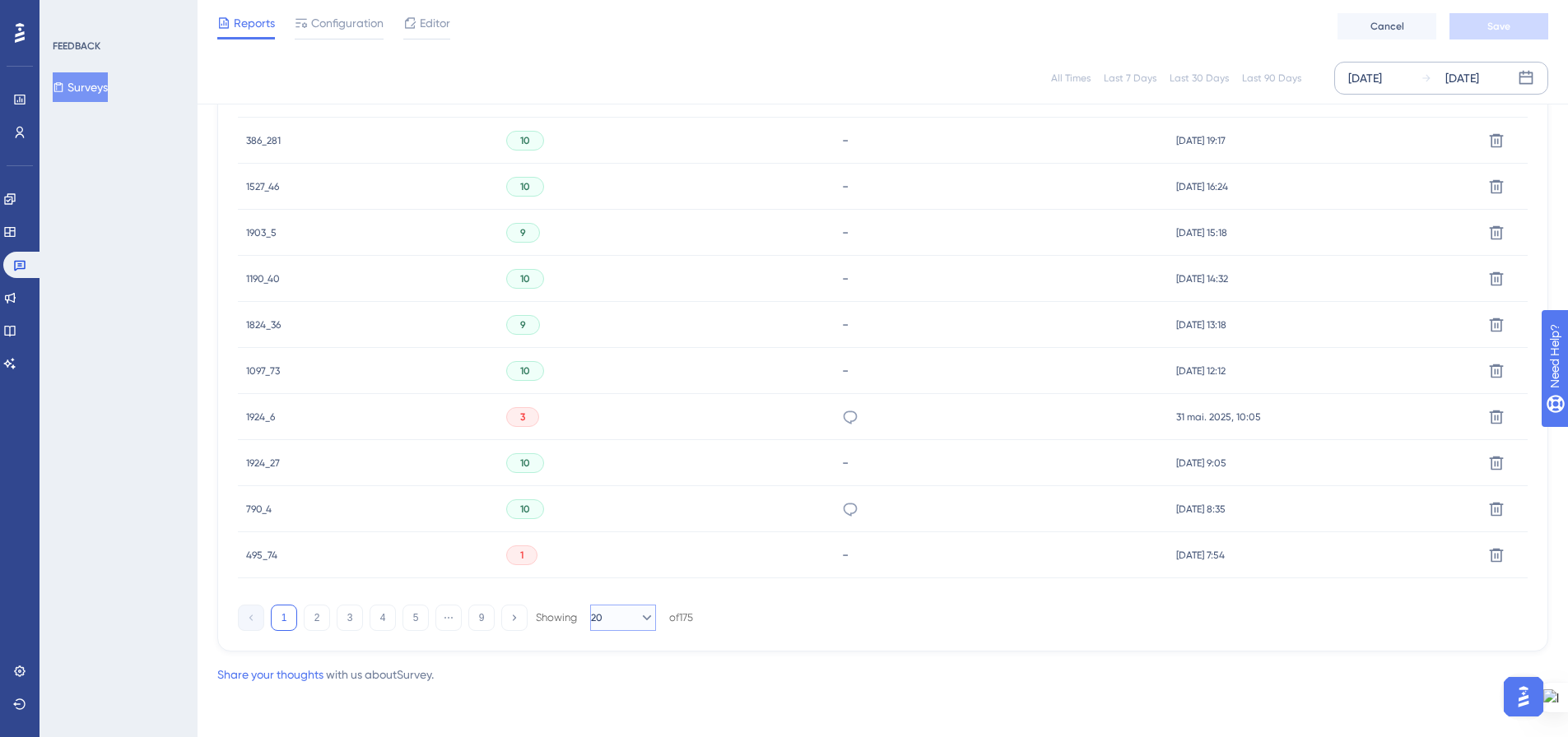
click at [642, 617] on icon at bounding box center [647, 618] width 16 height 16
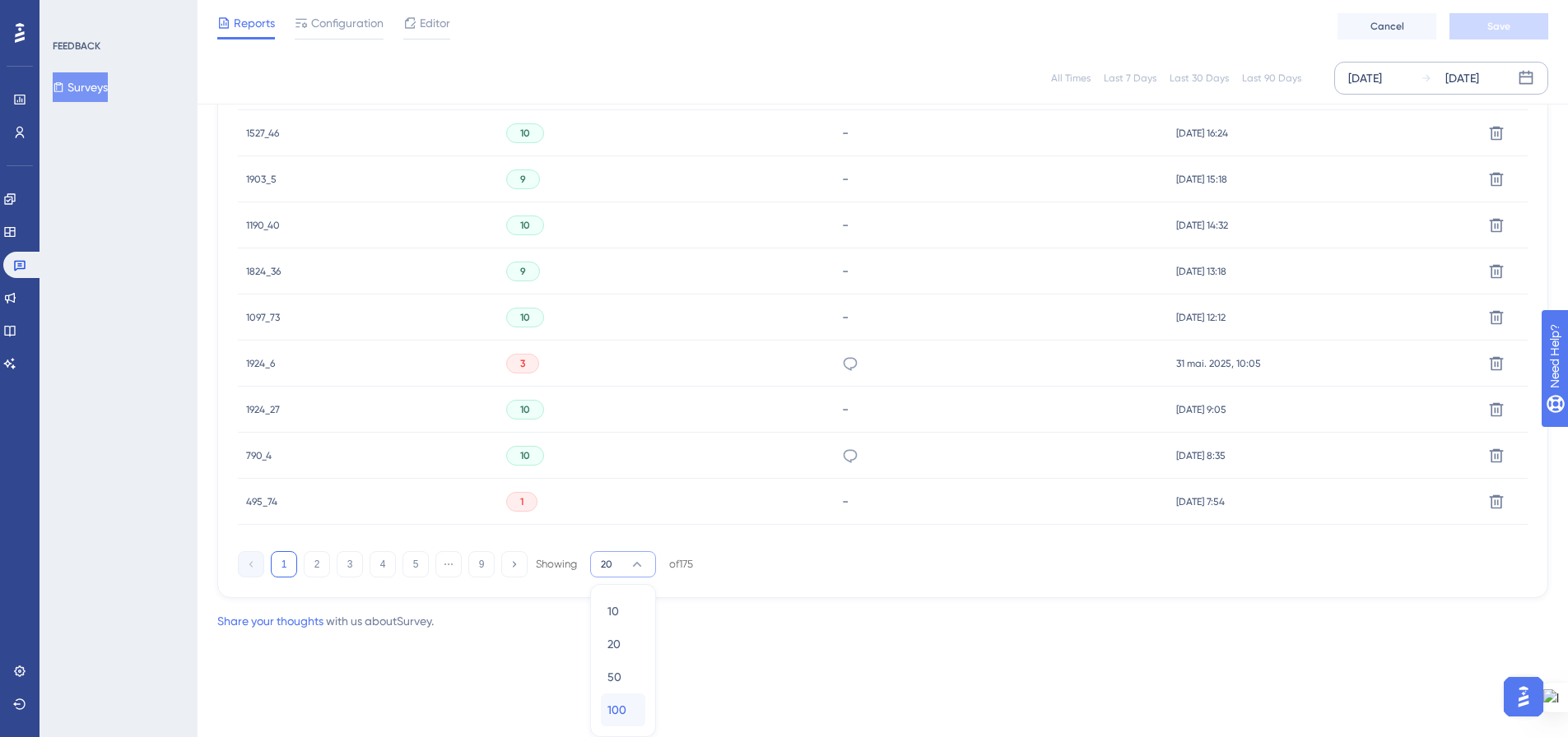
click at [633, 700] on div "100 100" at bounding box center [623, 710] width 31 height 33
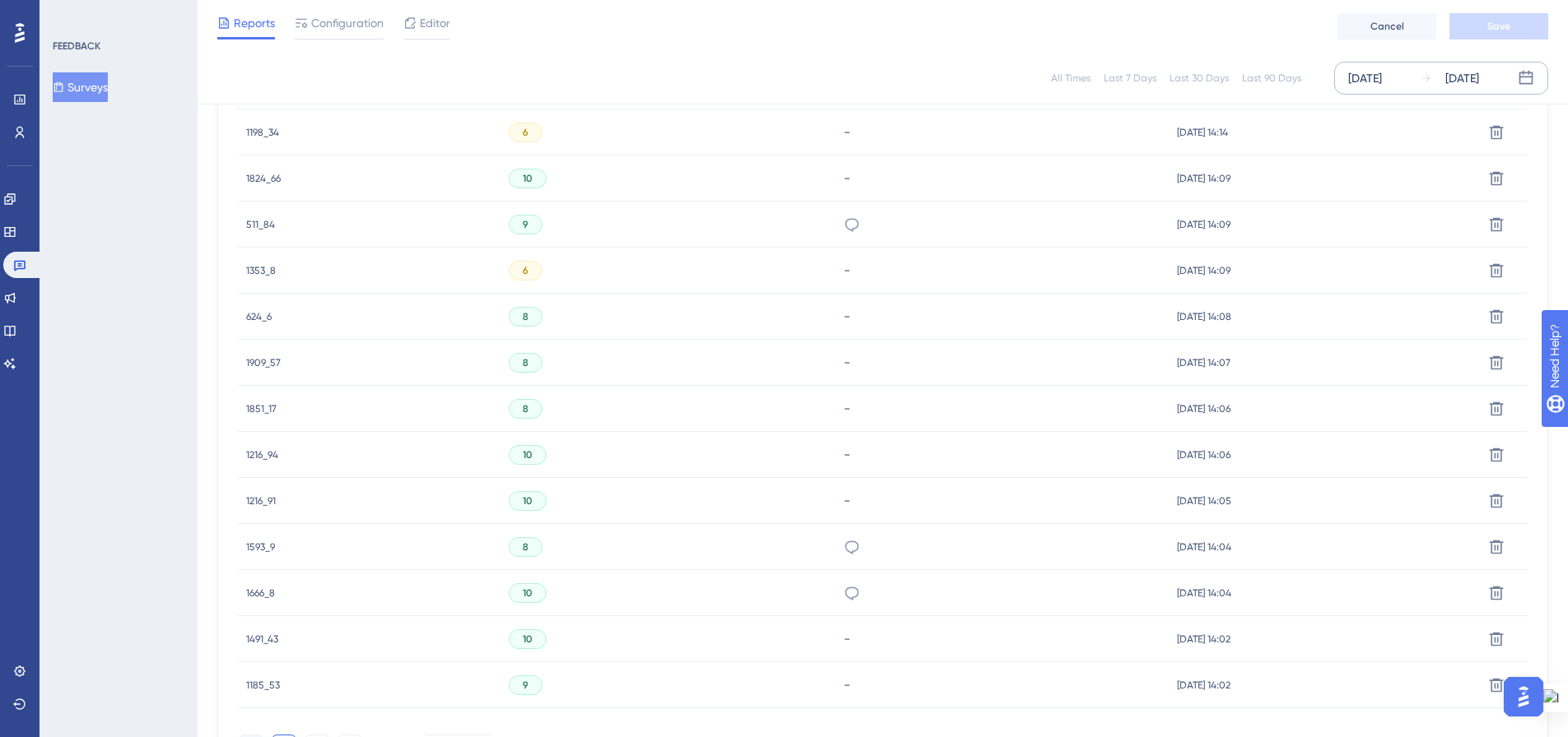
scroll to position [4694, 0]
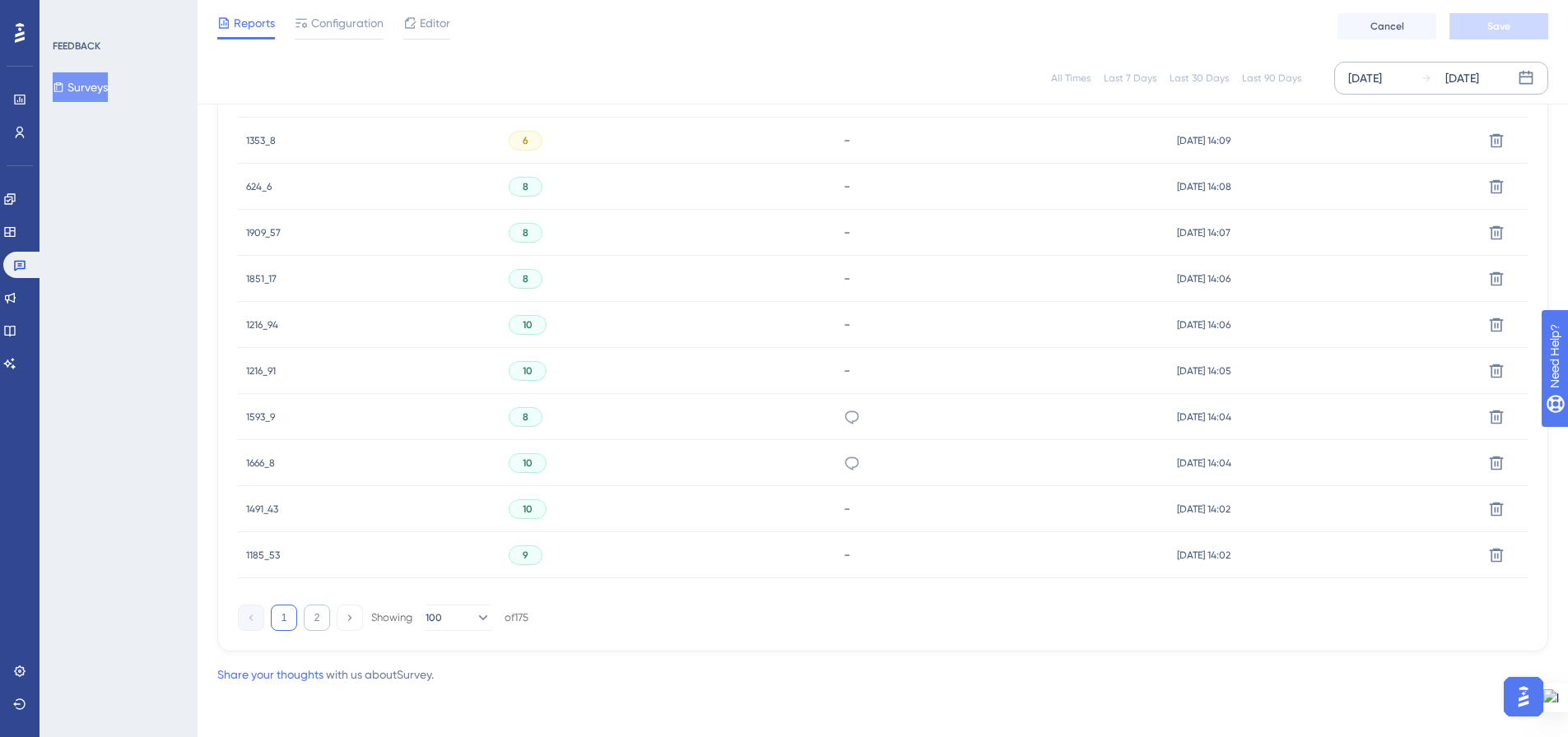
click at [315, 621] on button "2" at bounding box center [316, 617] width 26 height 26
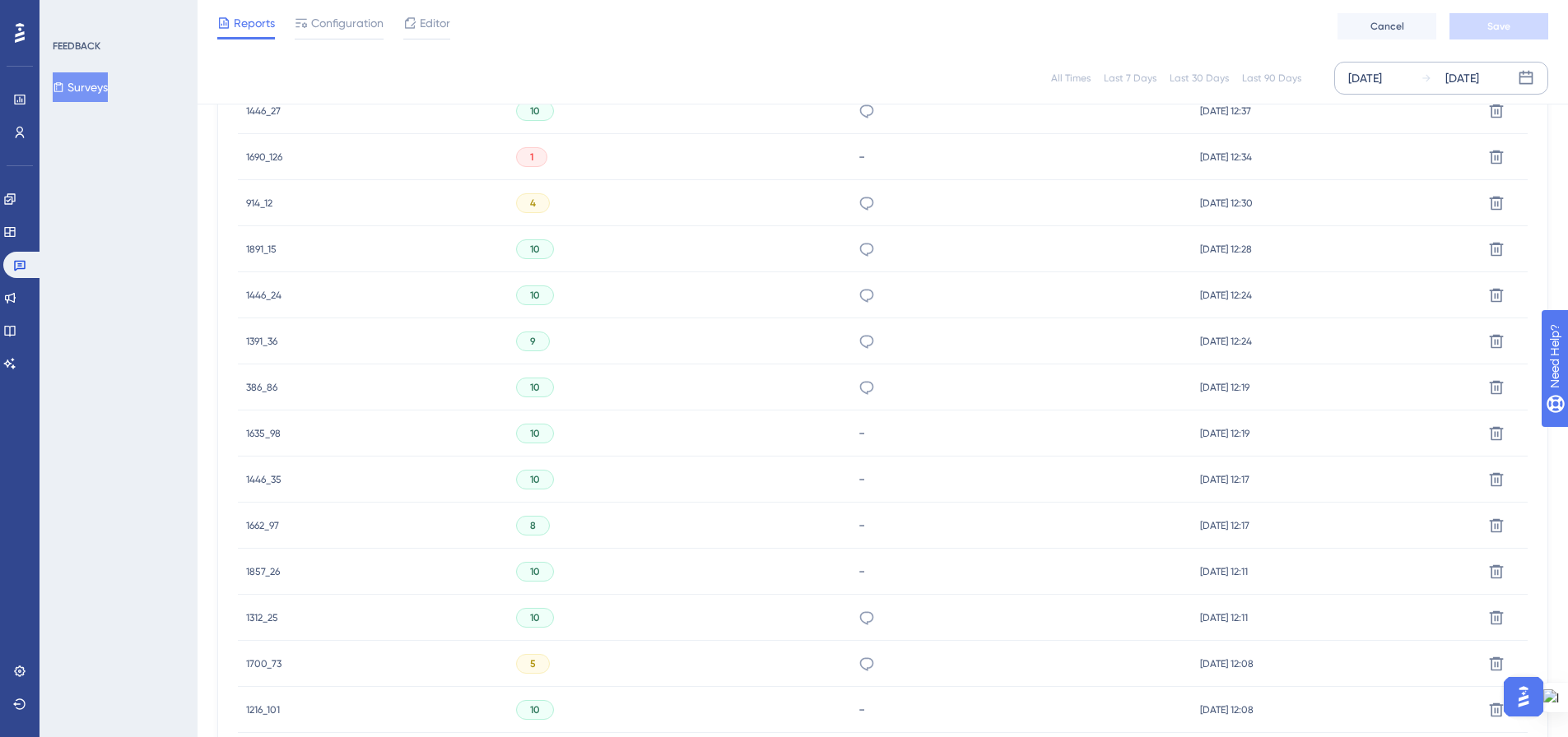
scroll to position [3543, 0]
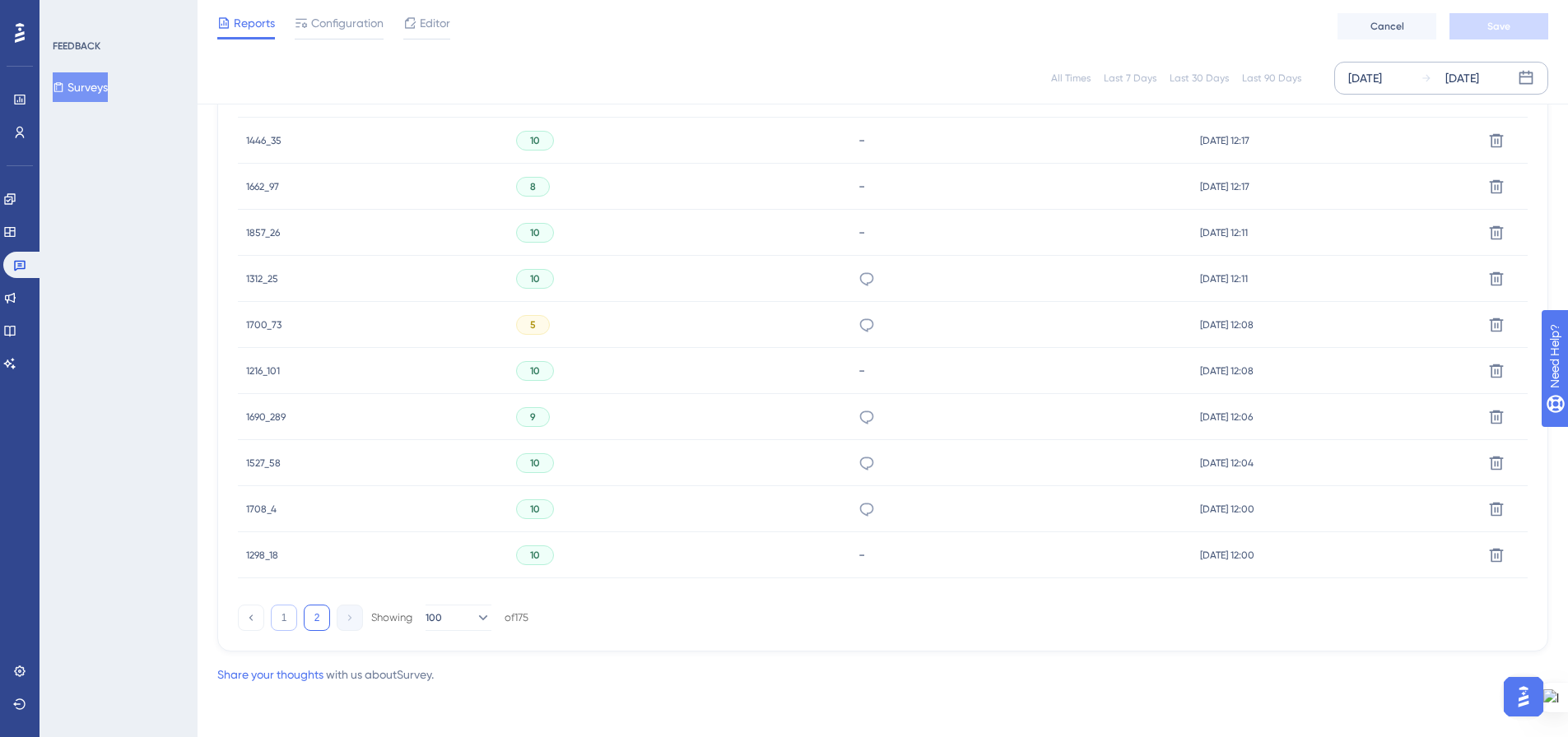
click at [284, 613] on button "1" at bounding box center [283, 617] width 26 height 26
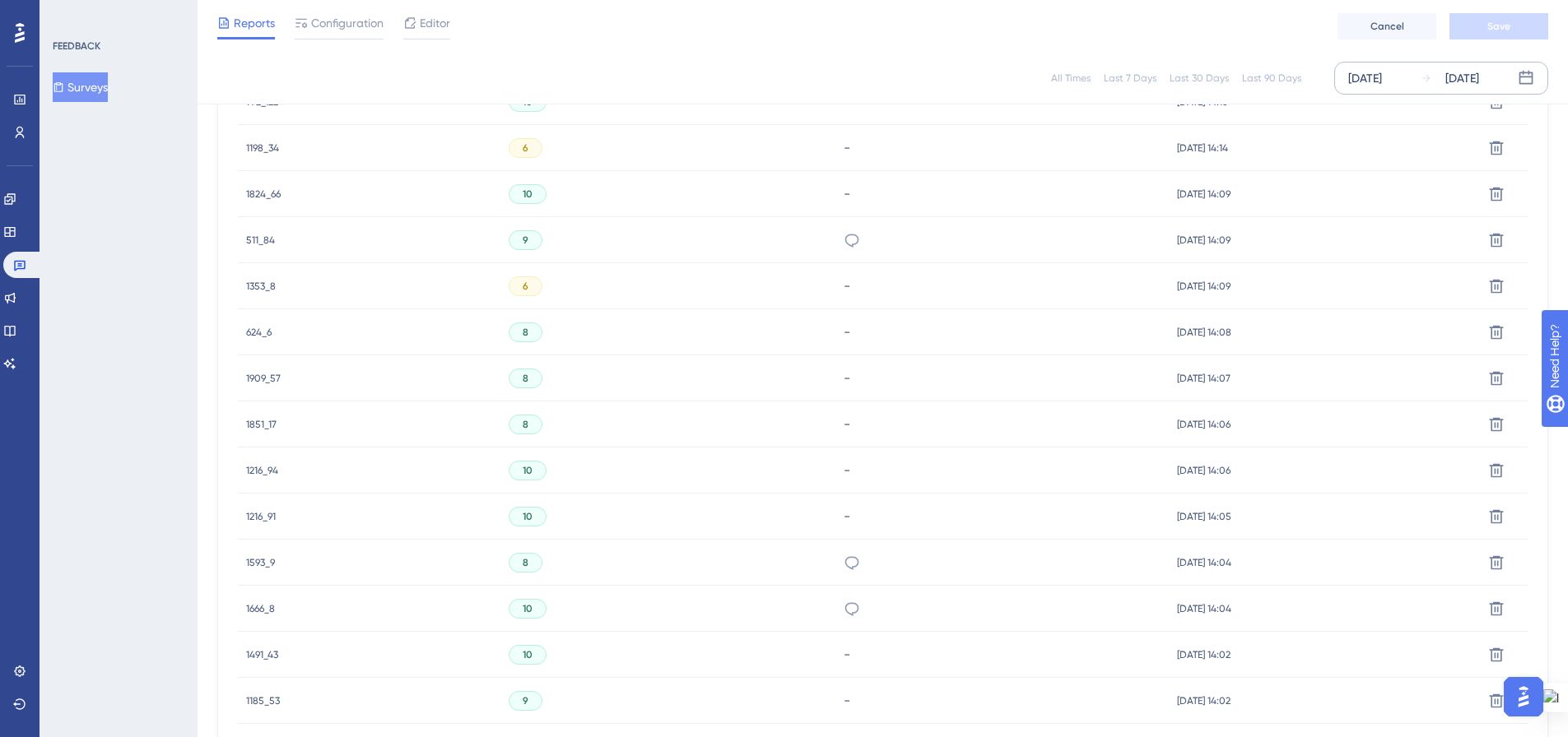
scroll to position [4694, 0]
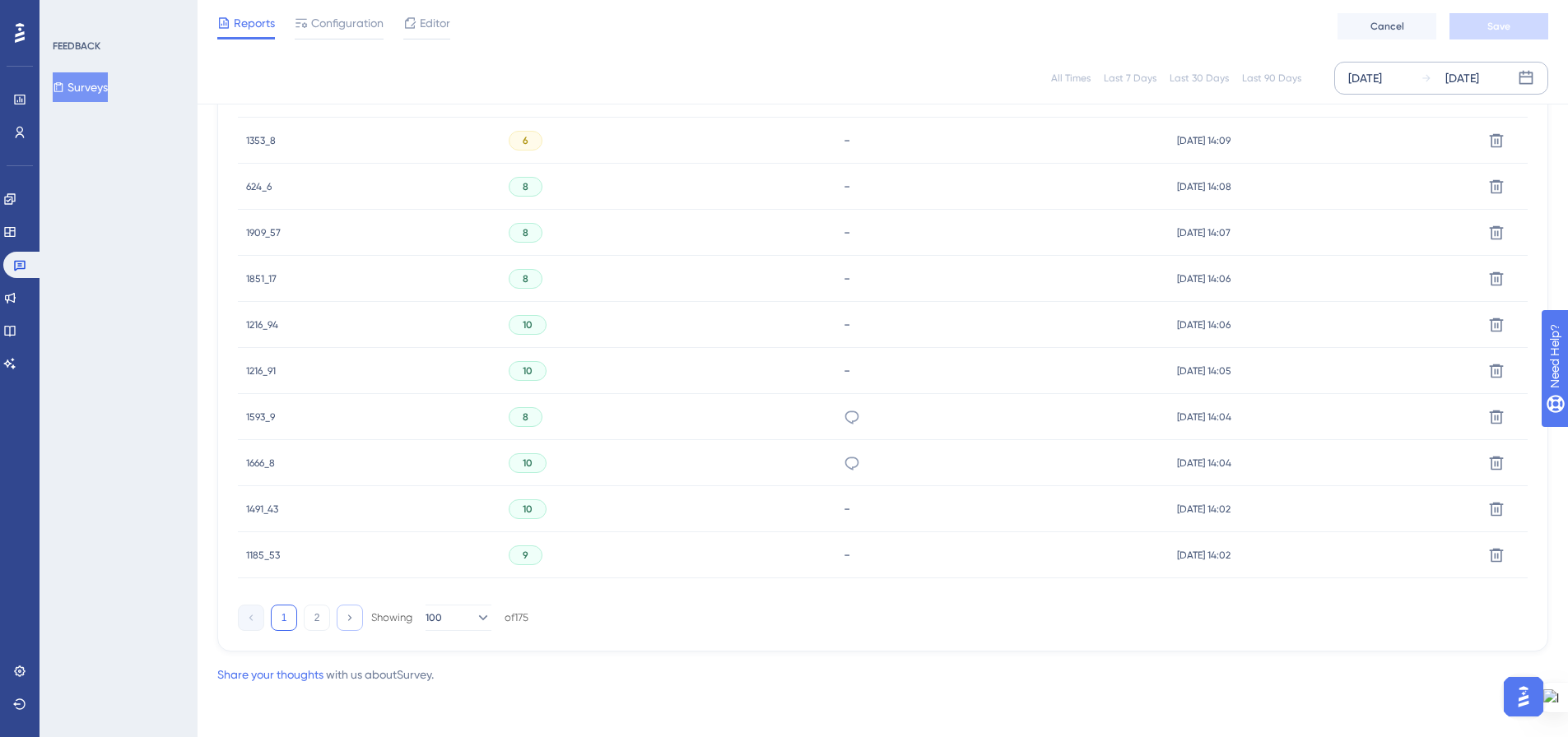
click at [356, 619] on button at bounding box center [349, 617] width 26 height 26
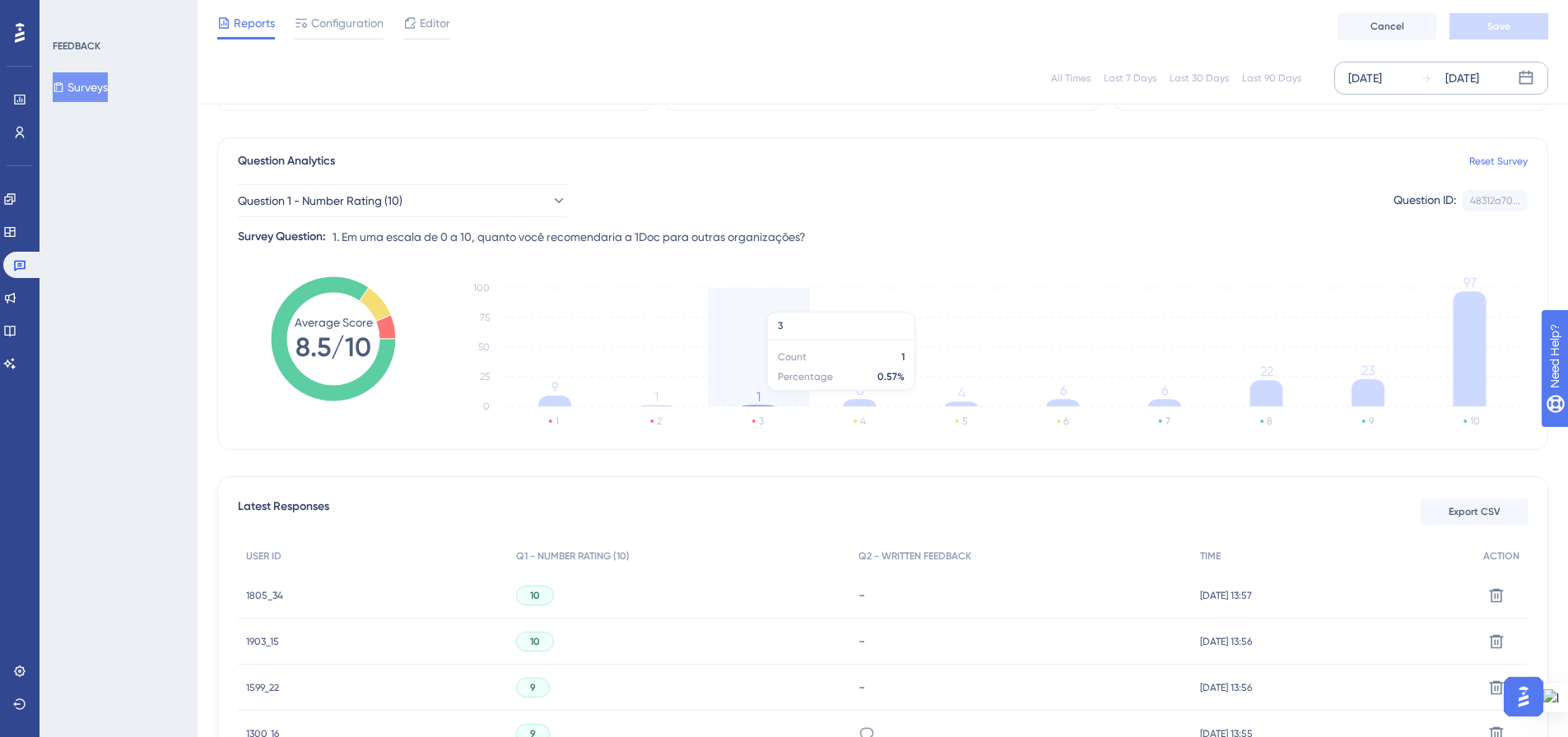
scroll to position [0, 0]
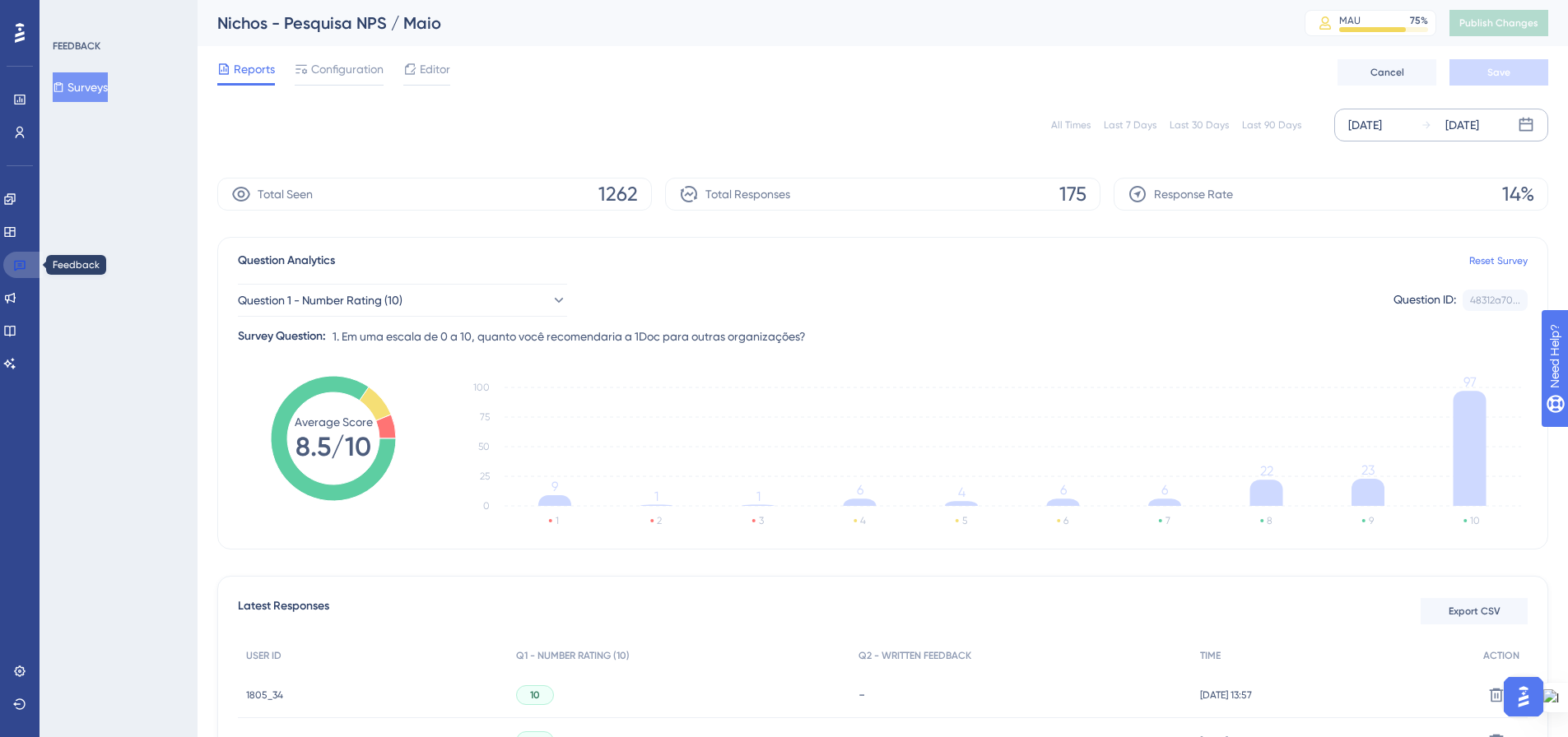
click at [15, 264] on icon at bounding box center [20, 266] width 12 height 11
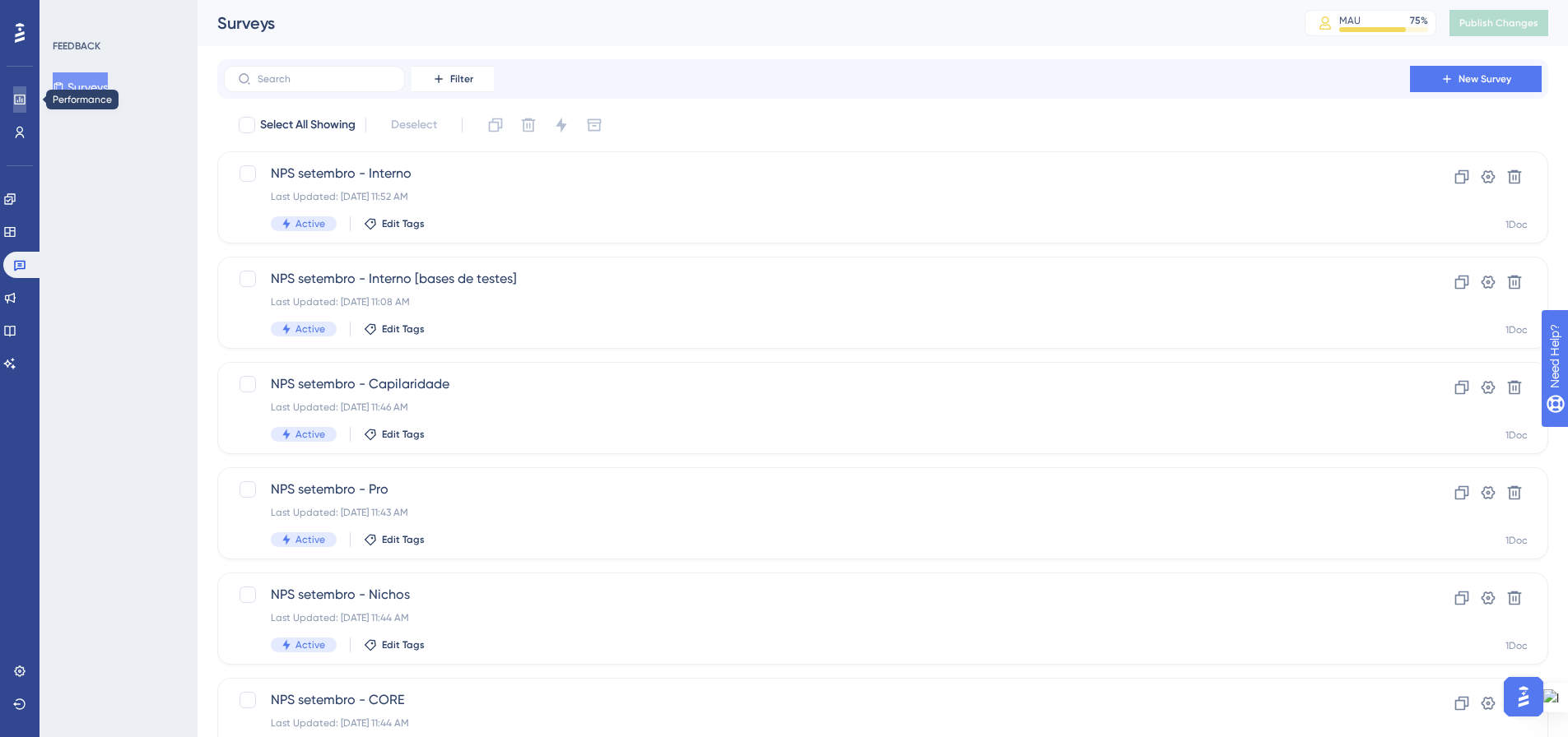
click at [21, 102] on icon at bounding box center [20, 99] width 13 height 13
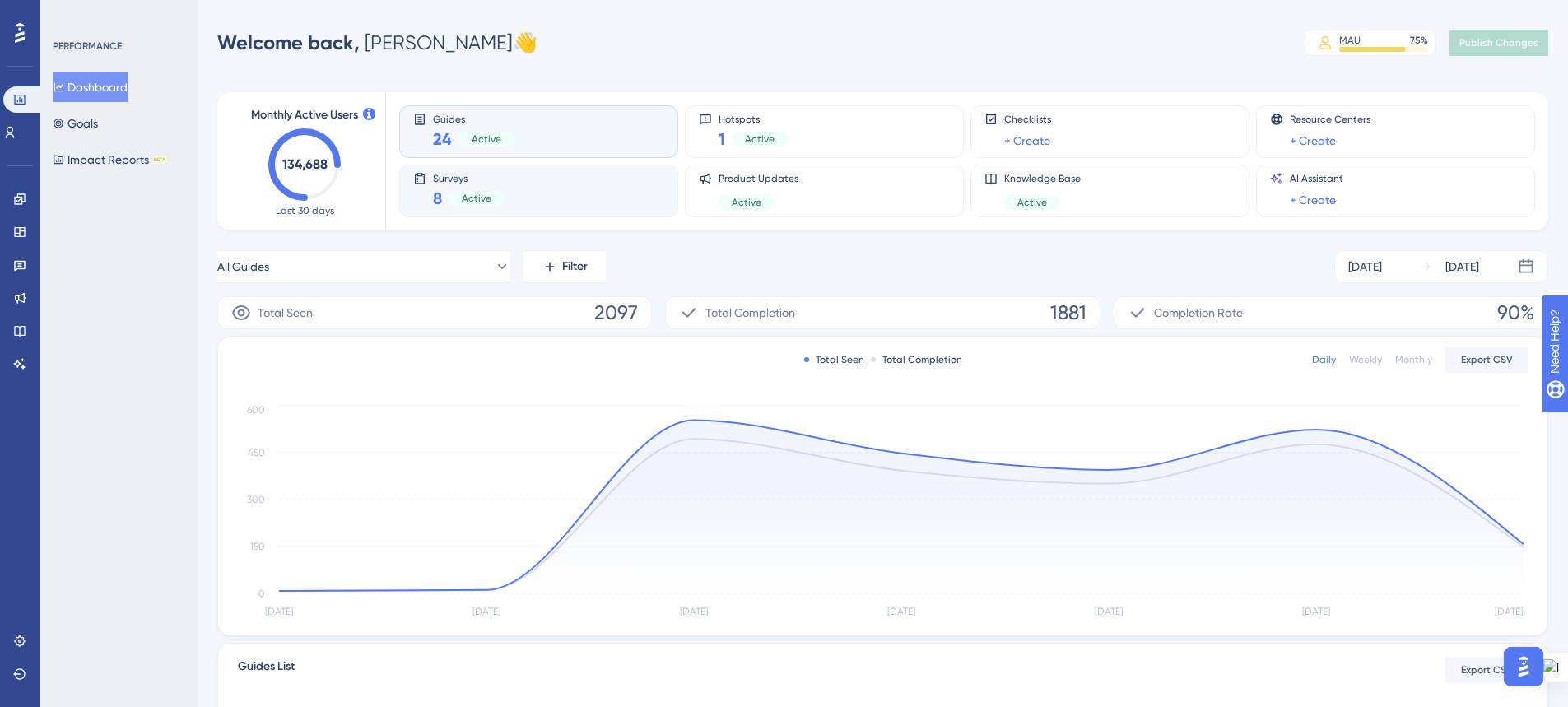
click at [577, 205] on div "Surveys 8 Active" at bounding box center [538, 191] width 251 height 38
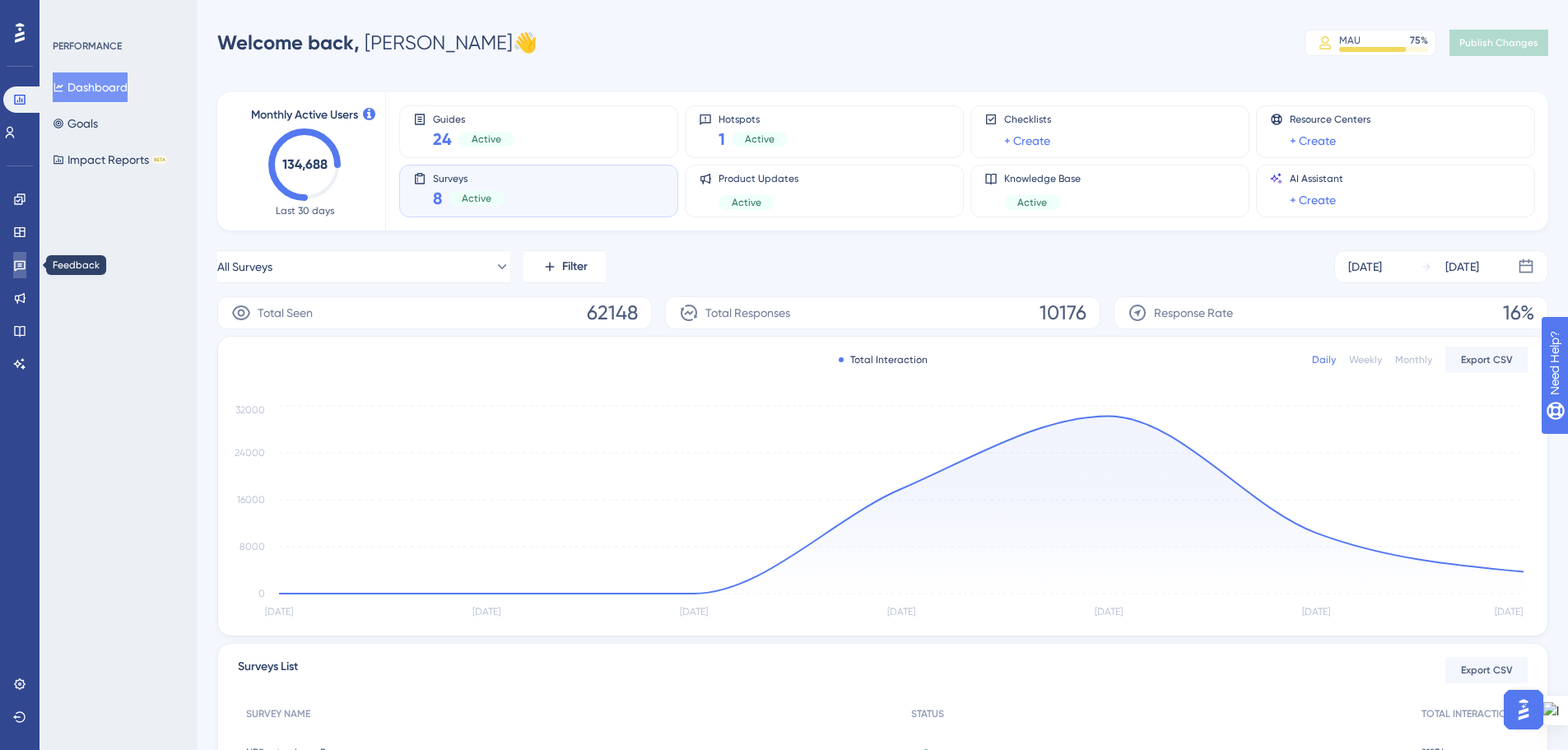
click at [17, 267] on icon at bounding box center [20, 264] width 13 height 13
